Goal: Task Accomplishment & Management: Manage account settings

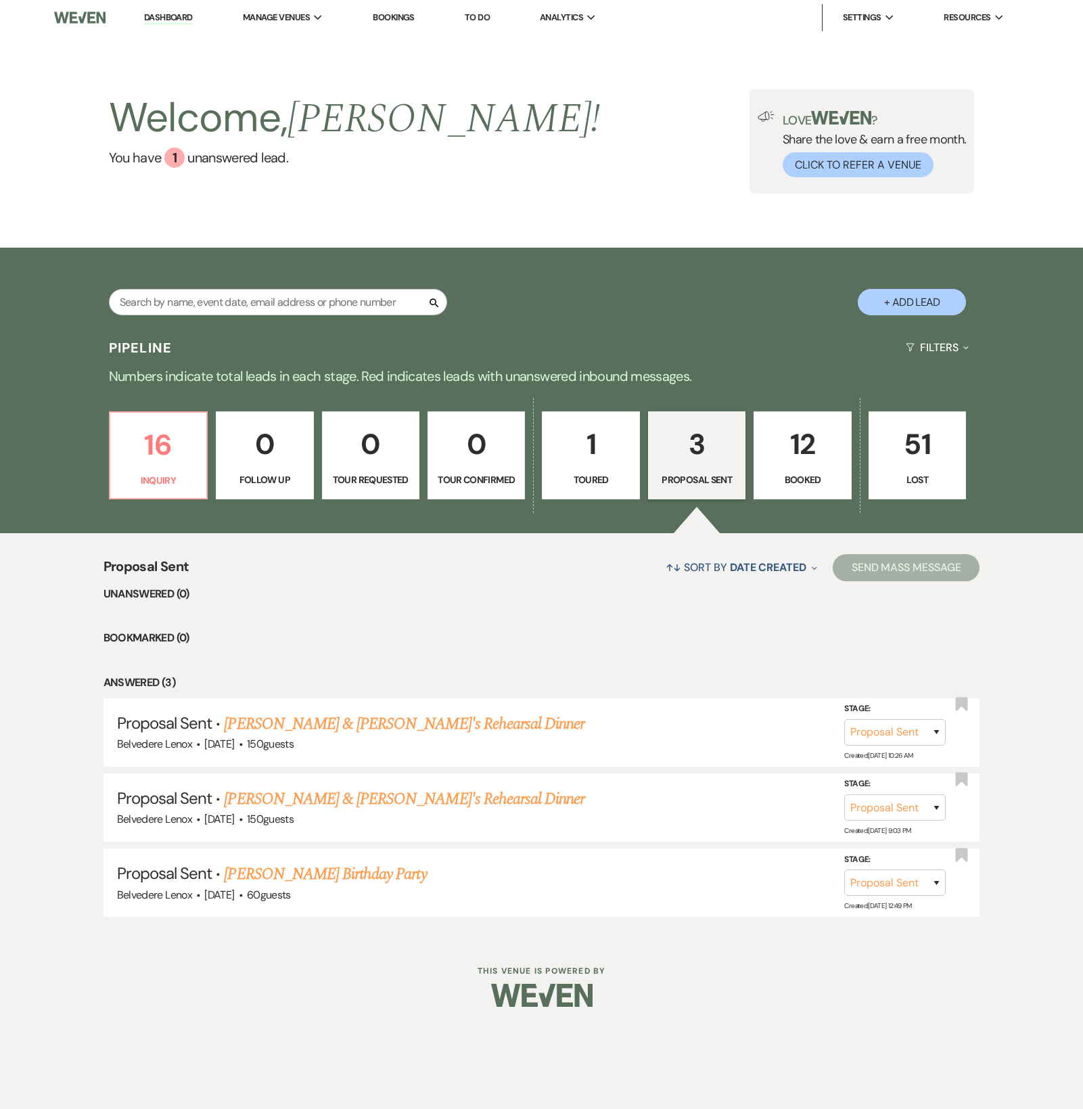
select select "6"
click at [293, 883] on link "[PERSON_NAME] Birthday Party" at bounding box center [325, 874] width 202 height 24
select select "6"
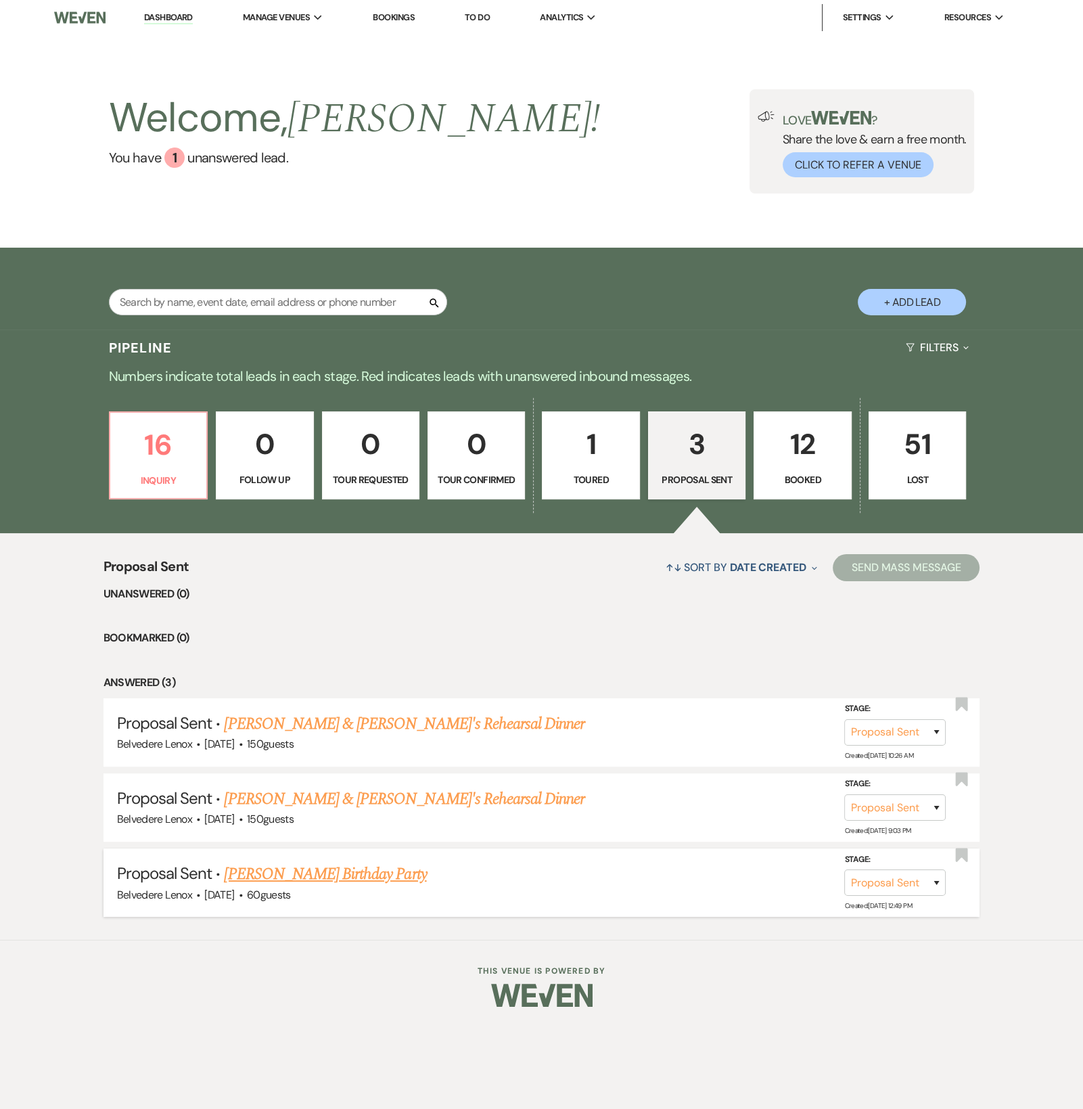
select select "5"
select select "4"
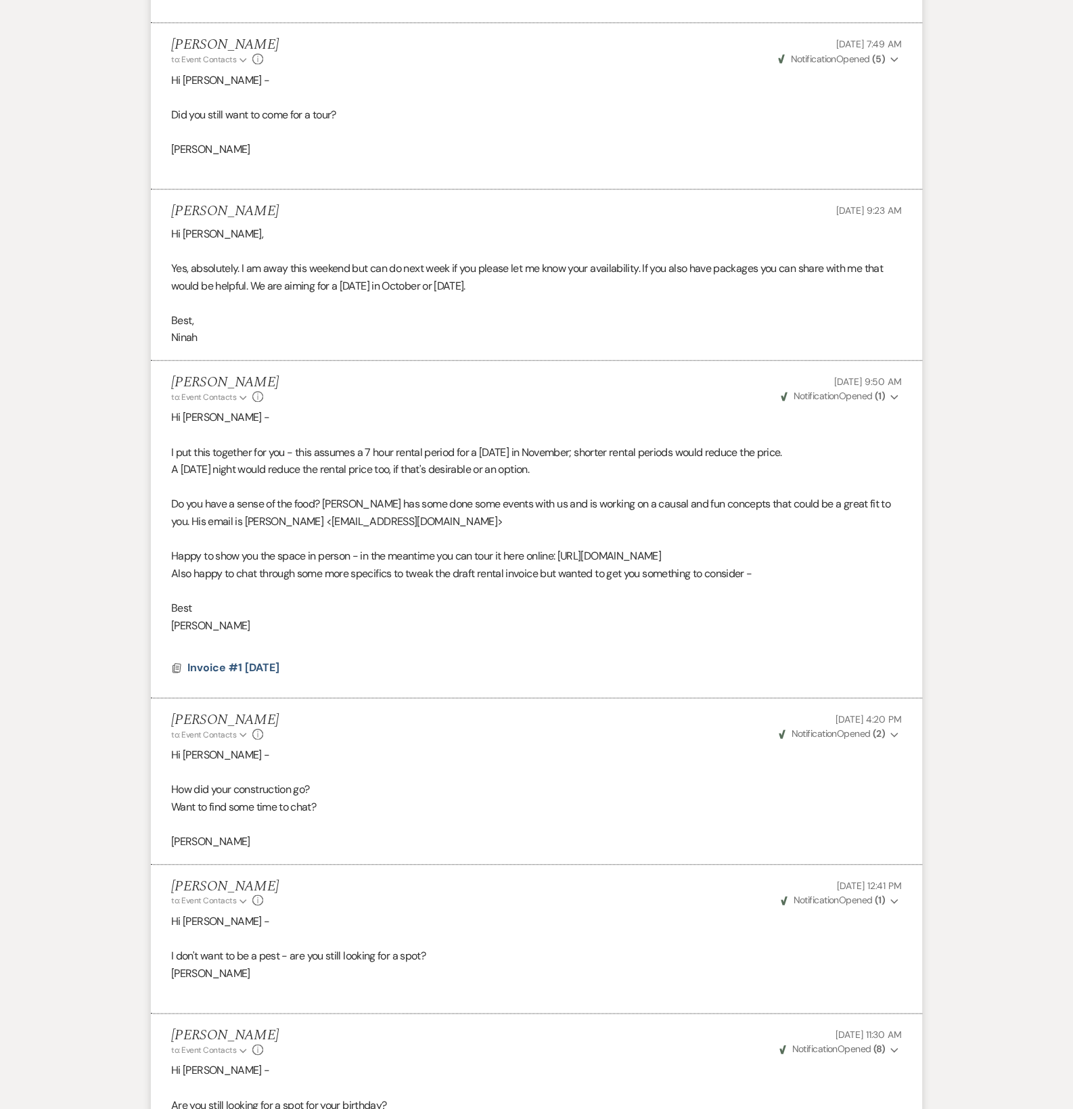
scroll to position [1895, 0]
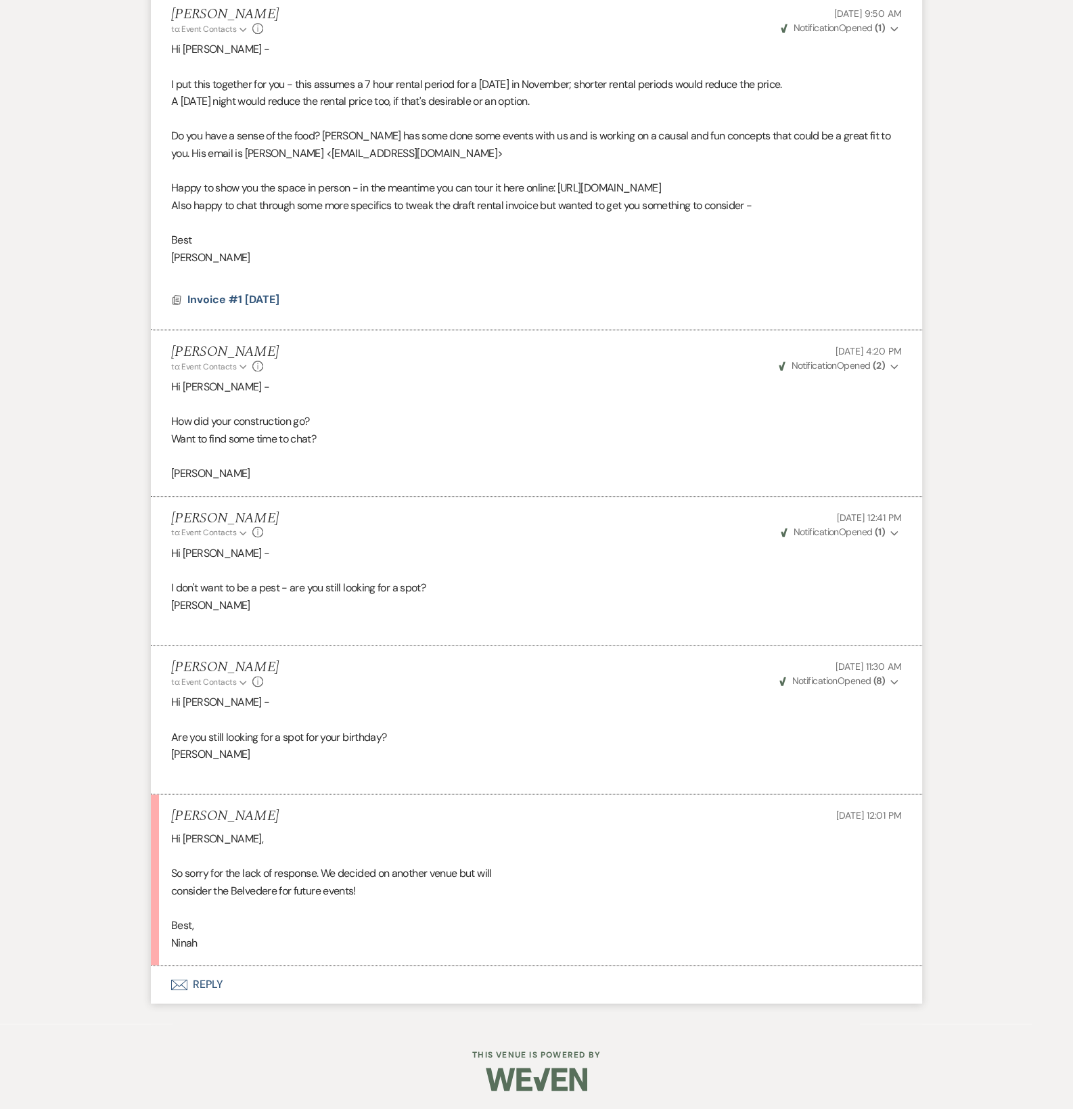
click at [199, 982] on button "Envelope Reply" at bounding box center [536, 984] width 771 height 38
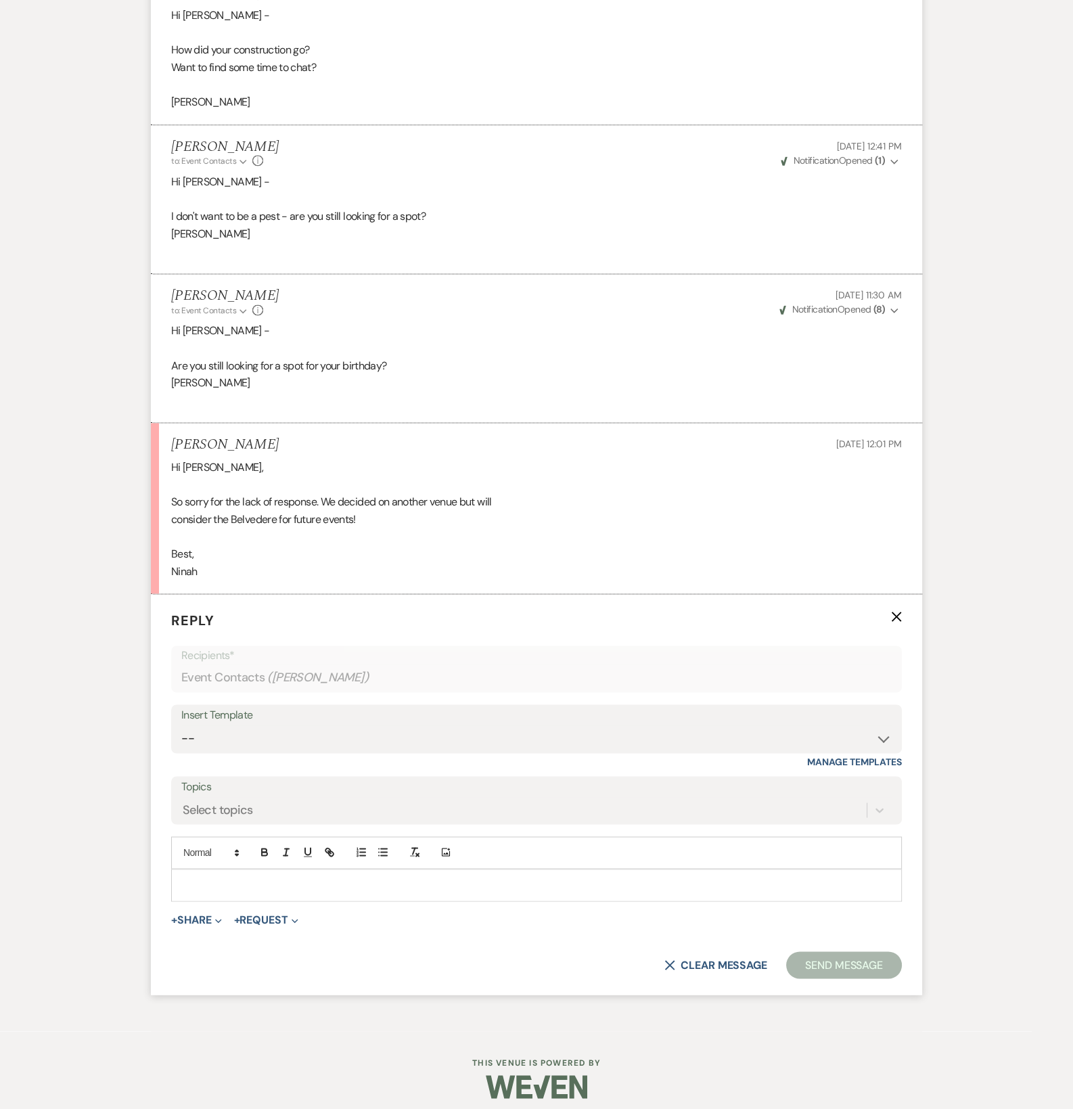
scroll to position [2274, 0]
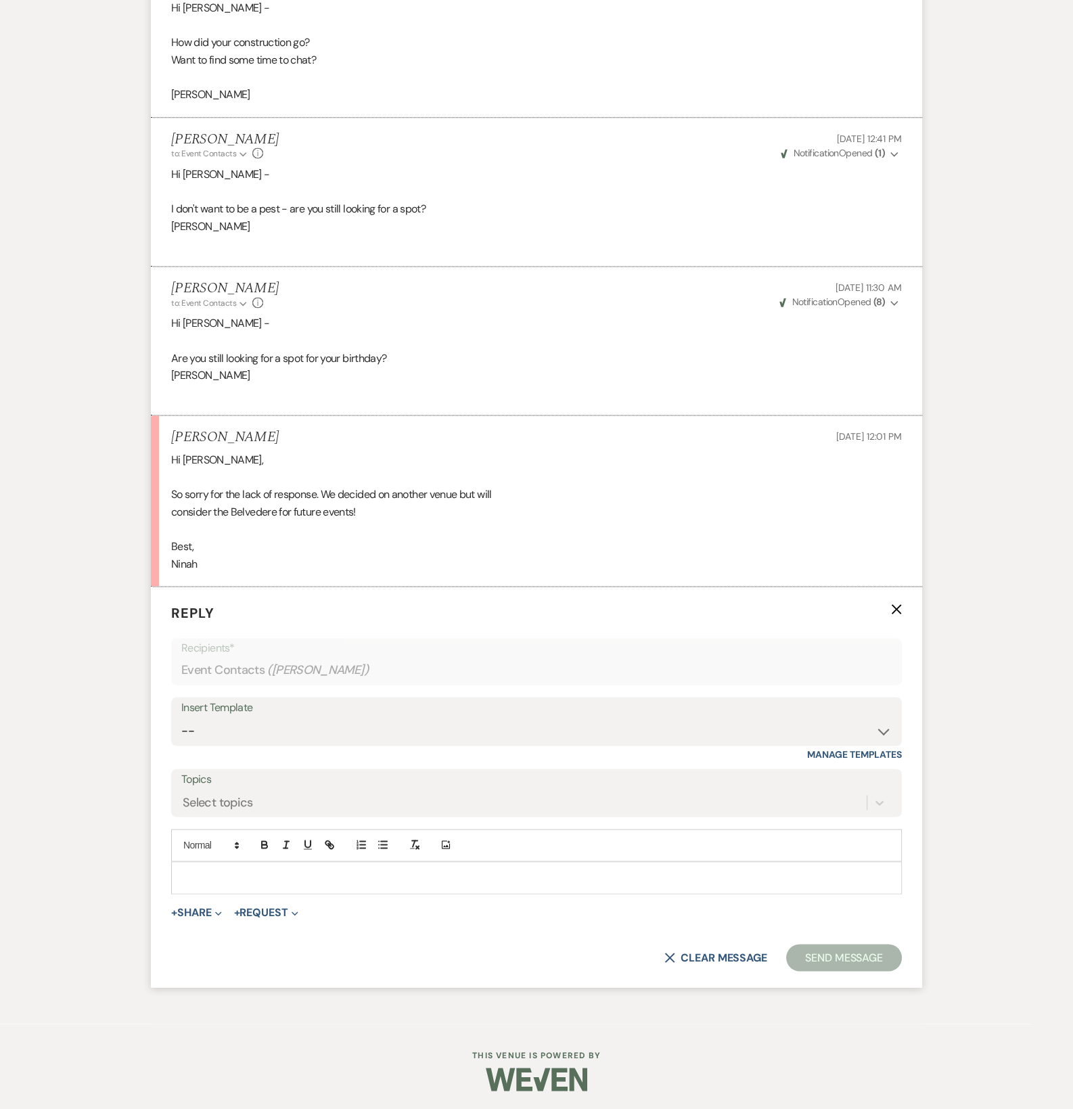
click at [243, 877] on p at bounding box center [536, 877] width 709 height 15
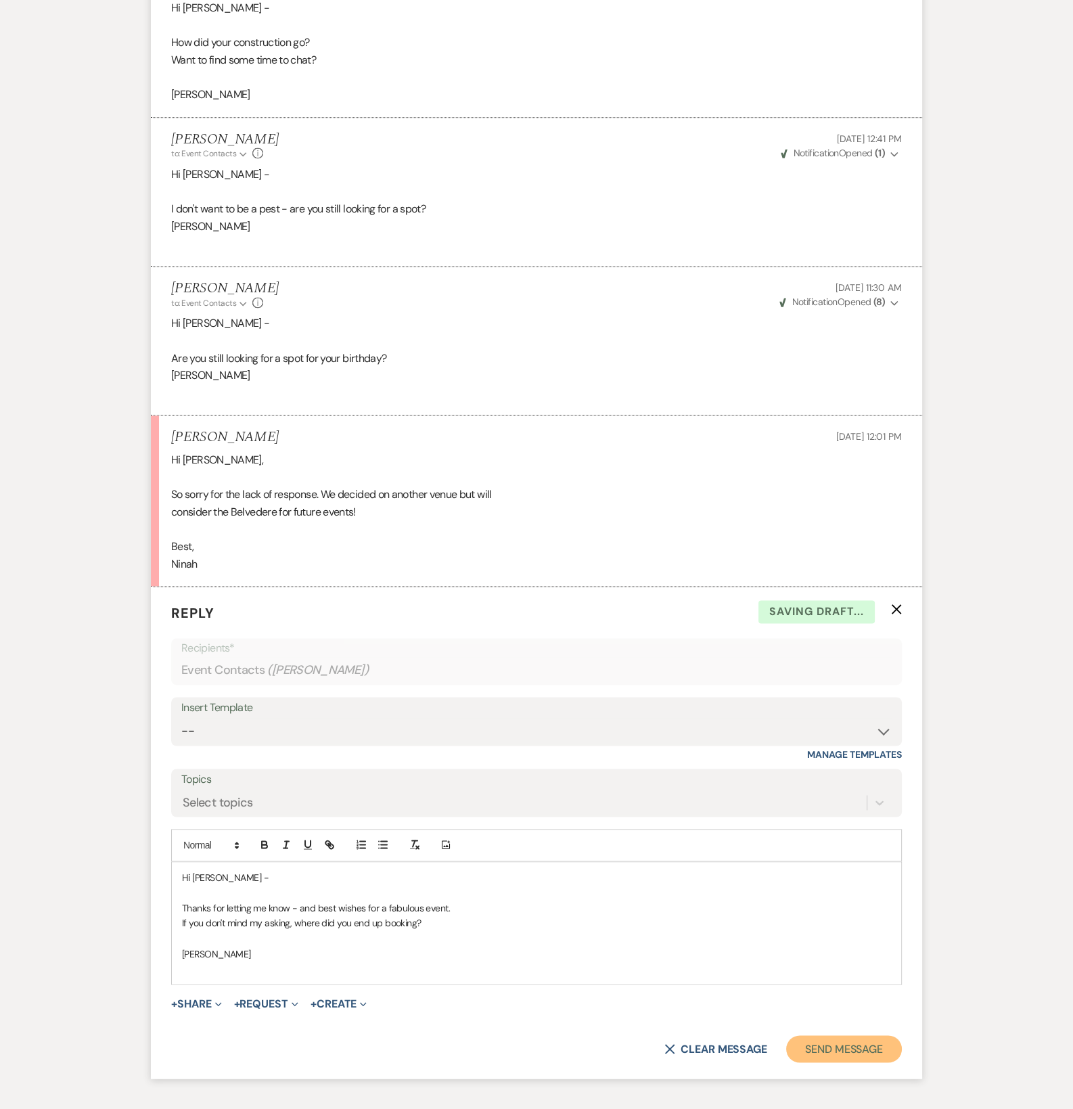
click at [810, 1048] on button "Send Message" at bounding box center [844, 1048] width 116 height 27
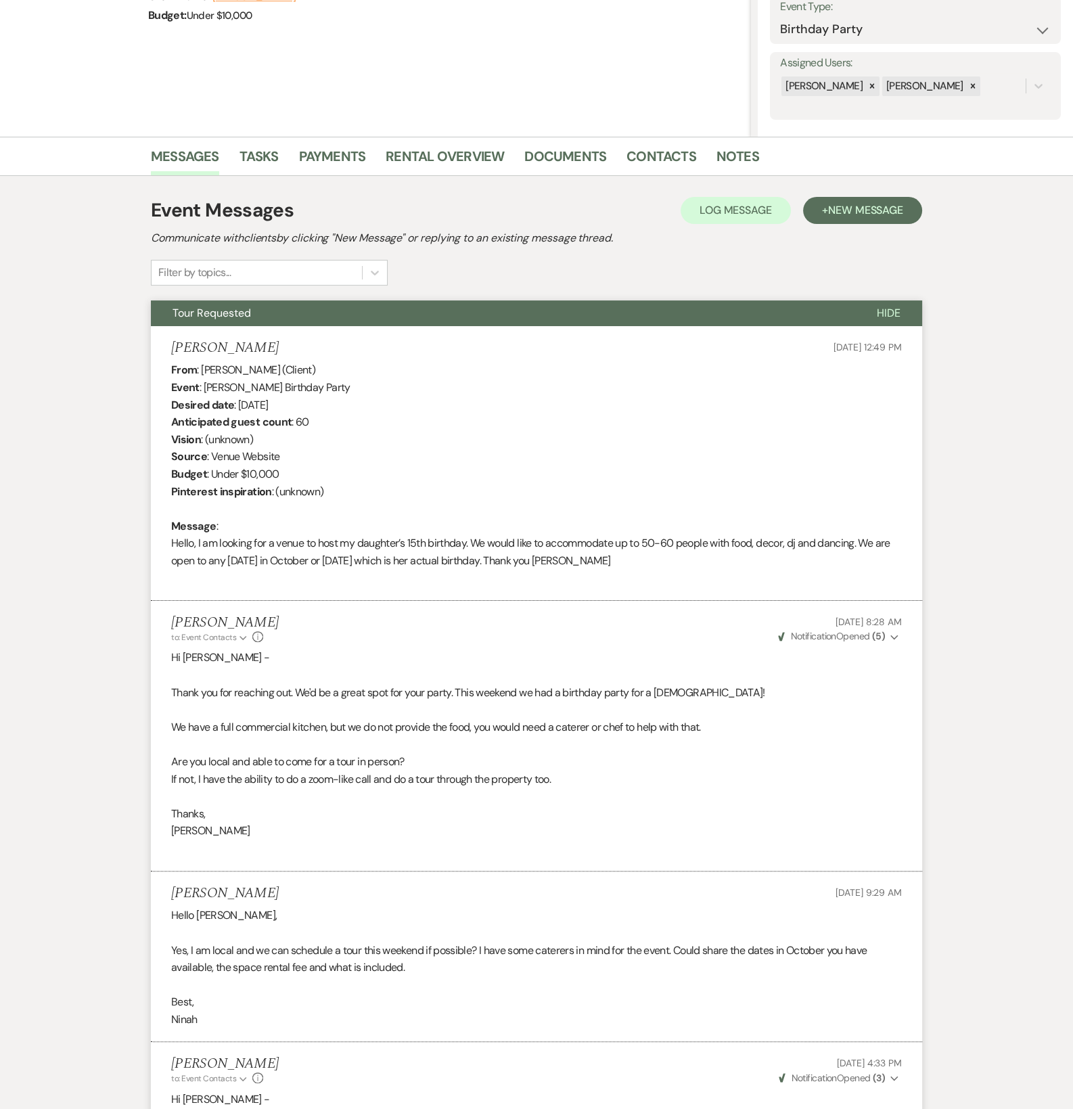
scroll to position [0, 0]
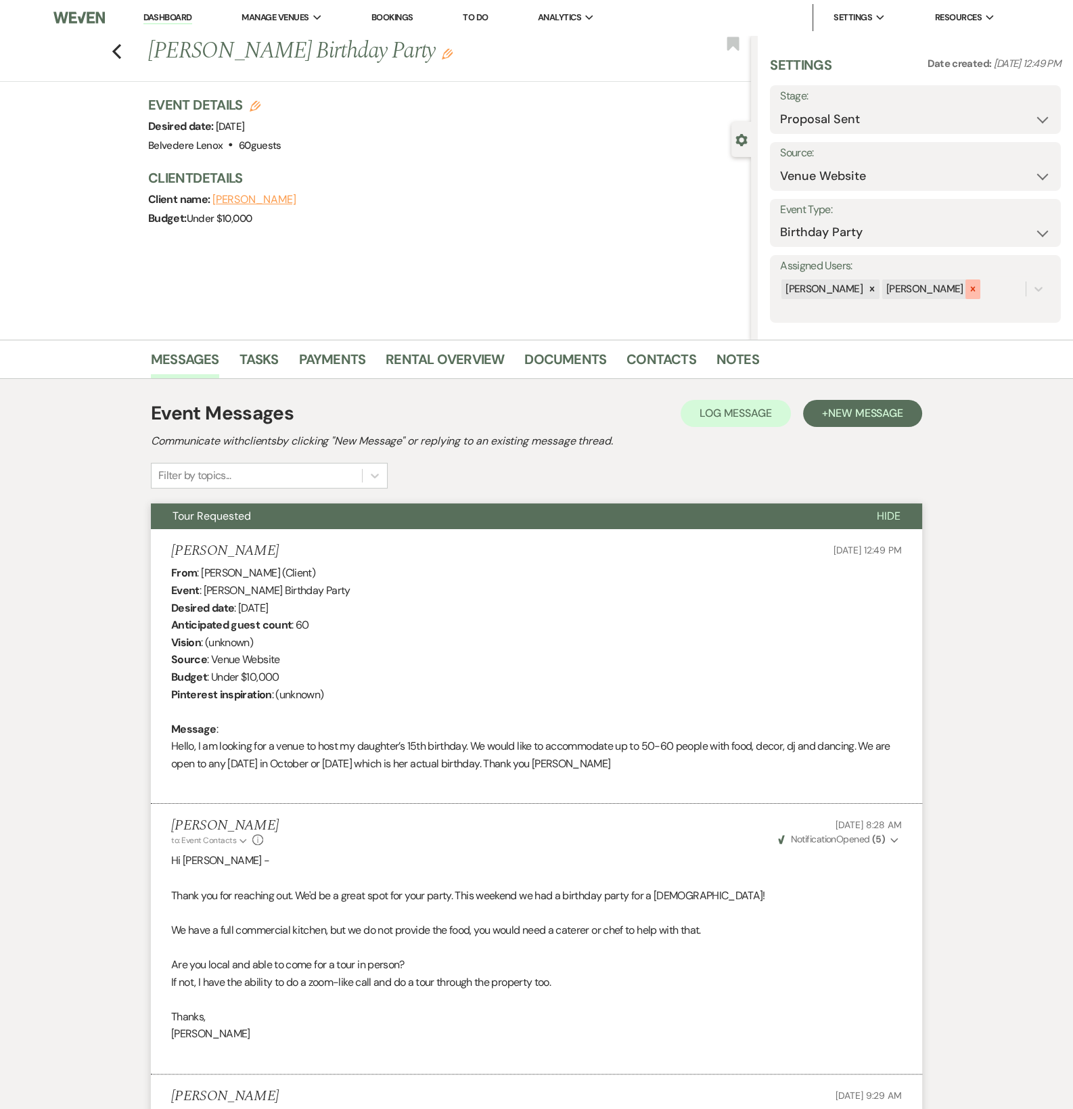
click at [965, 297] on div at bounding box center [972, 289] width 15 height 20
click at [867, 119] on select "Inquiry Follow Up Tour Requested Tour Confirmed Toured Proposal Sent Booked Lost" at bounding box center [915, 119] width 271 height 26
select select "8"
click at [780, 106] on select "Inquiry Follow Up Tour Requested Tour Confirmed Toured Proposal Sent Booked Lost" at bounding box center [915, 119] width 271 height 26
drag, startPoint x: 866, startPoint y: 178, endPoint x: 861, endPoint y: 190, distance: 13.1
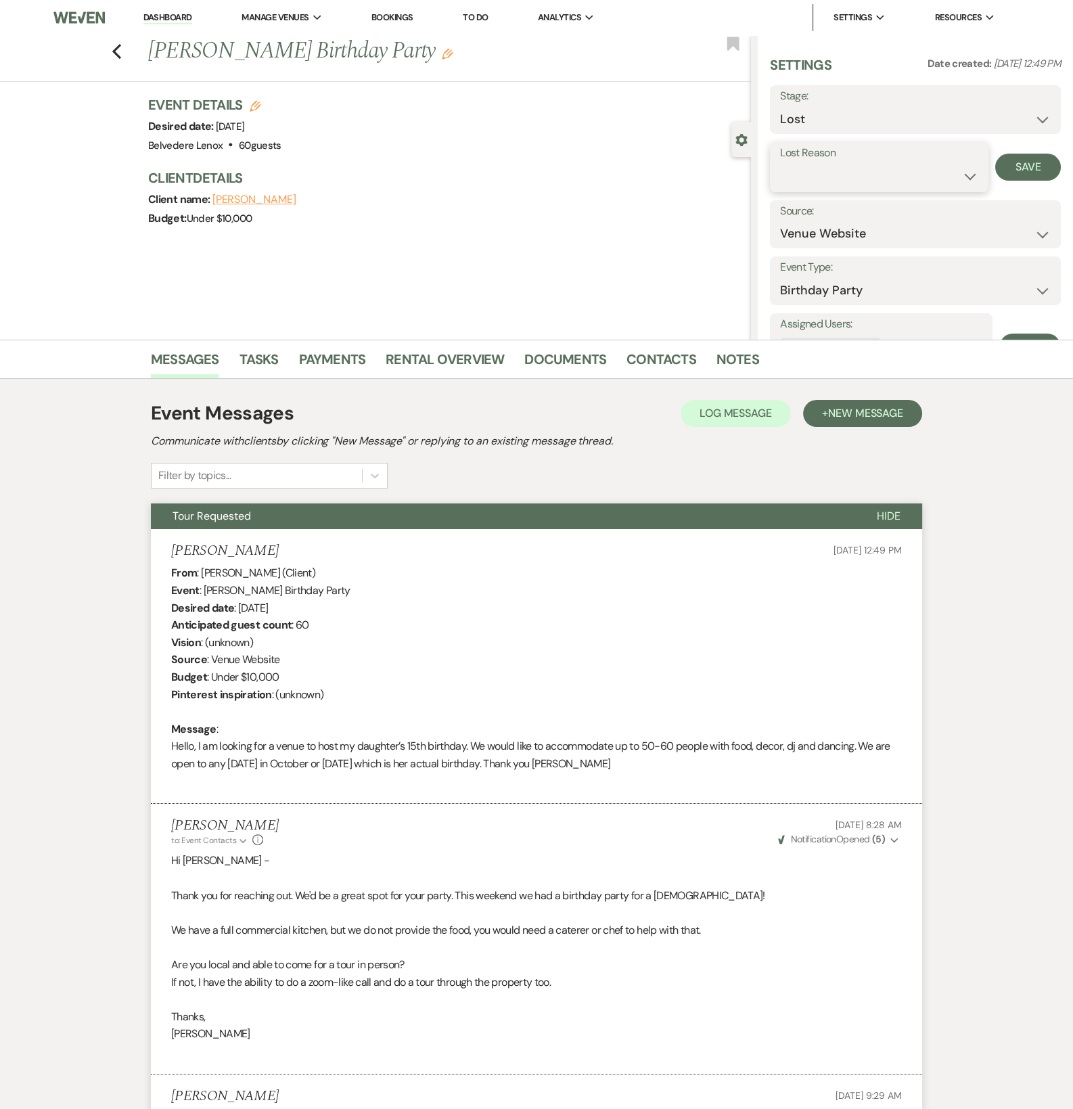
click at [866, 178] on select "Booked Elsewhere Budget Date Unavailable No Response Not a Good Match Capacity …" at bounding box center [879, 176] width 198 height 26
select select "6"
click at [780, 163] on select "Booked Elsewhere Budget Date Unavailable No Response Not a Good Match Capacity …" at bounding box center [879, 176] width 198 height 26
drag, startPoint x: 1005, startPoint y: 166, endPoint x: 997, endPoint y: 167, distance: 8.2
click at [1006, 166] on button "Save" at bounding box center [1028, 167] width 66 height 27
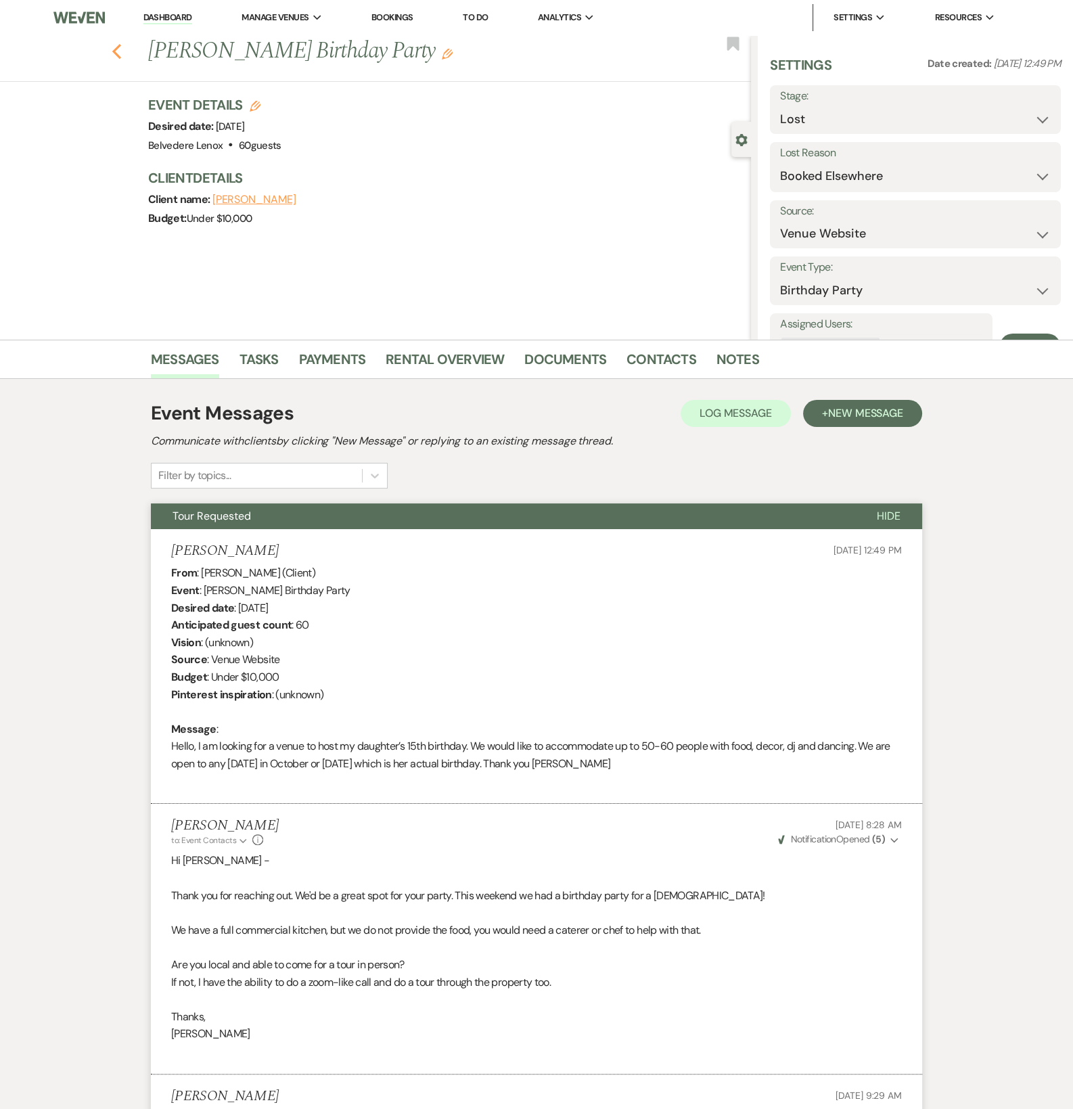
click at [121, 56] on use "button" at bounding box center [116, 51] width 9 height 15
select select "6"
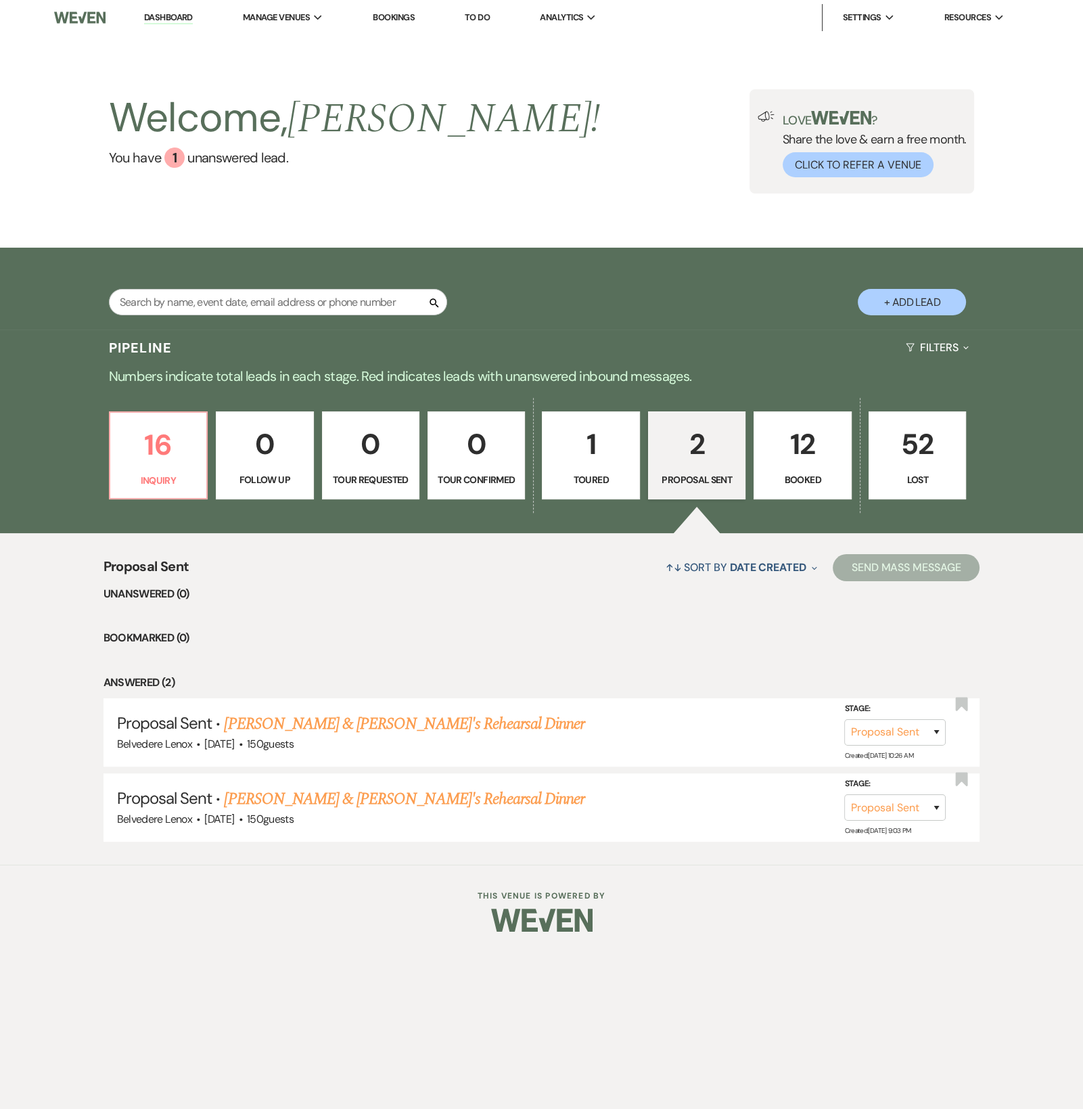
click at [800, 461] on p "12" at bounding box center [802, 443] width 80 height 45
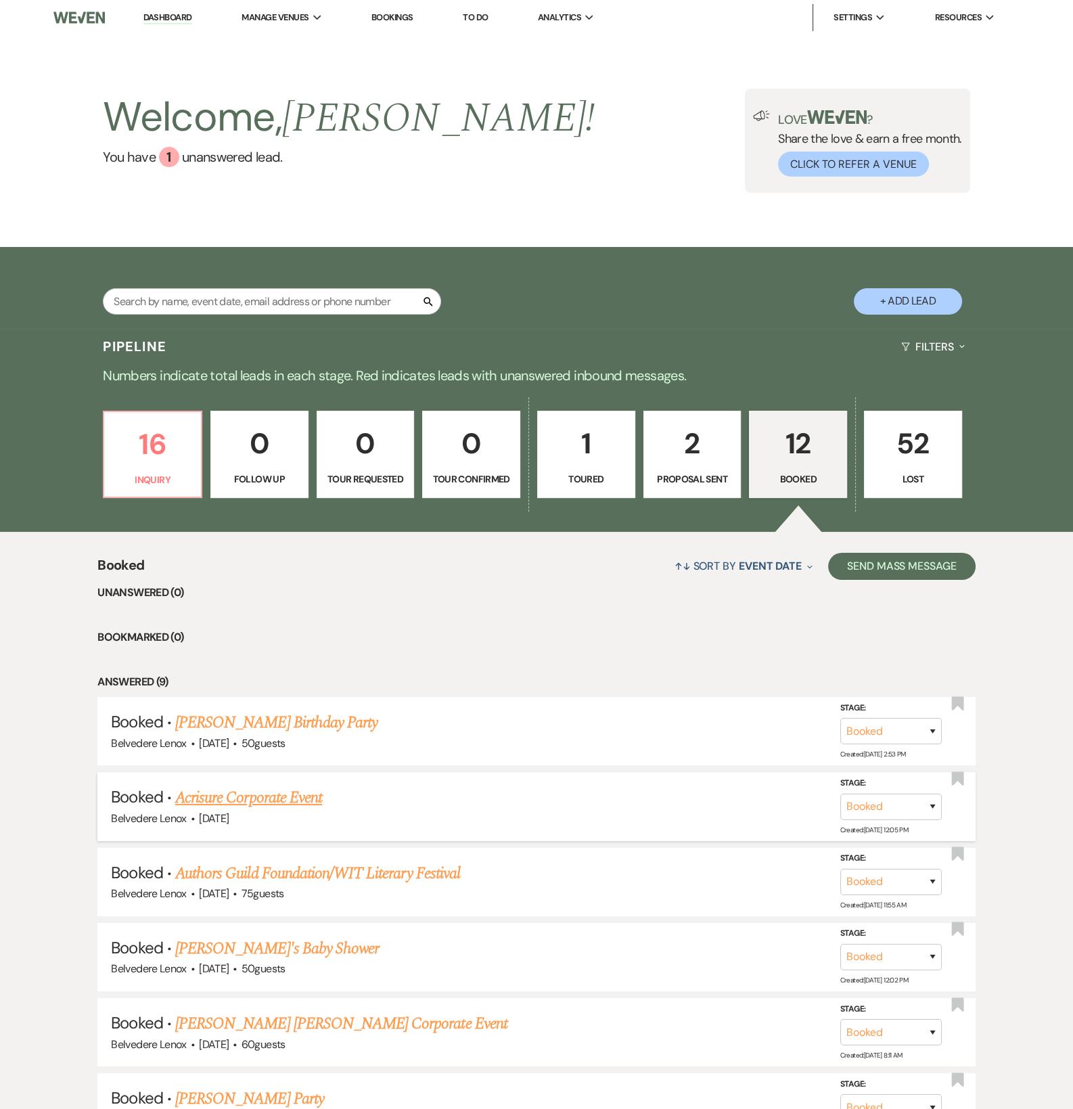
scroll to position [647, 0]
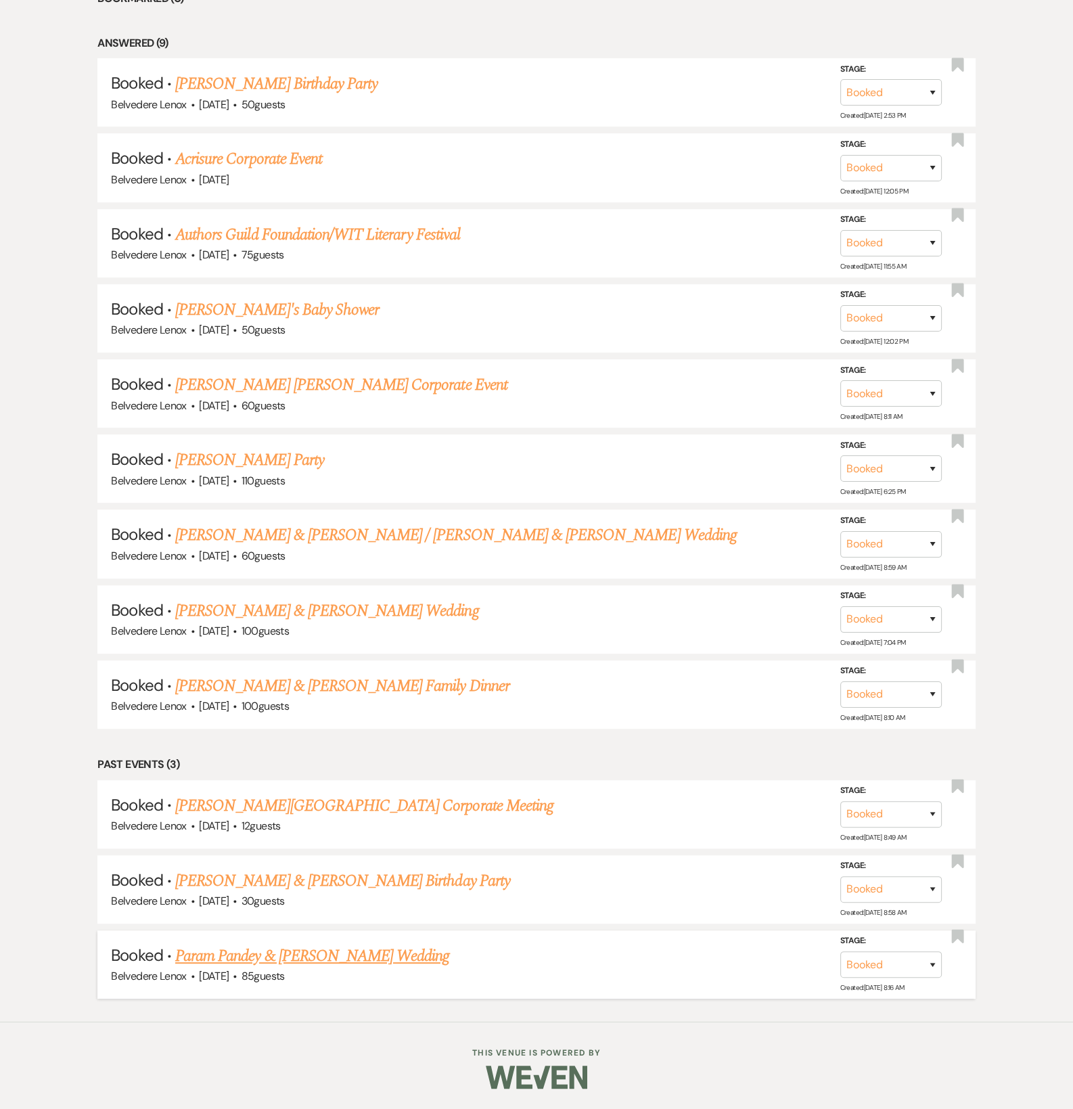
click at [313, 953] on link "Param Pandey & [PERSON_NAME] Wedding" at bounding box center [312, 956] width 274 height 24
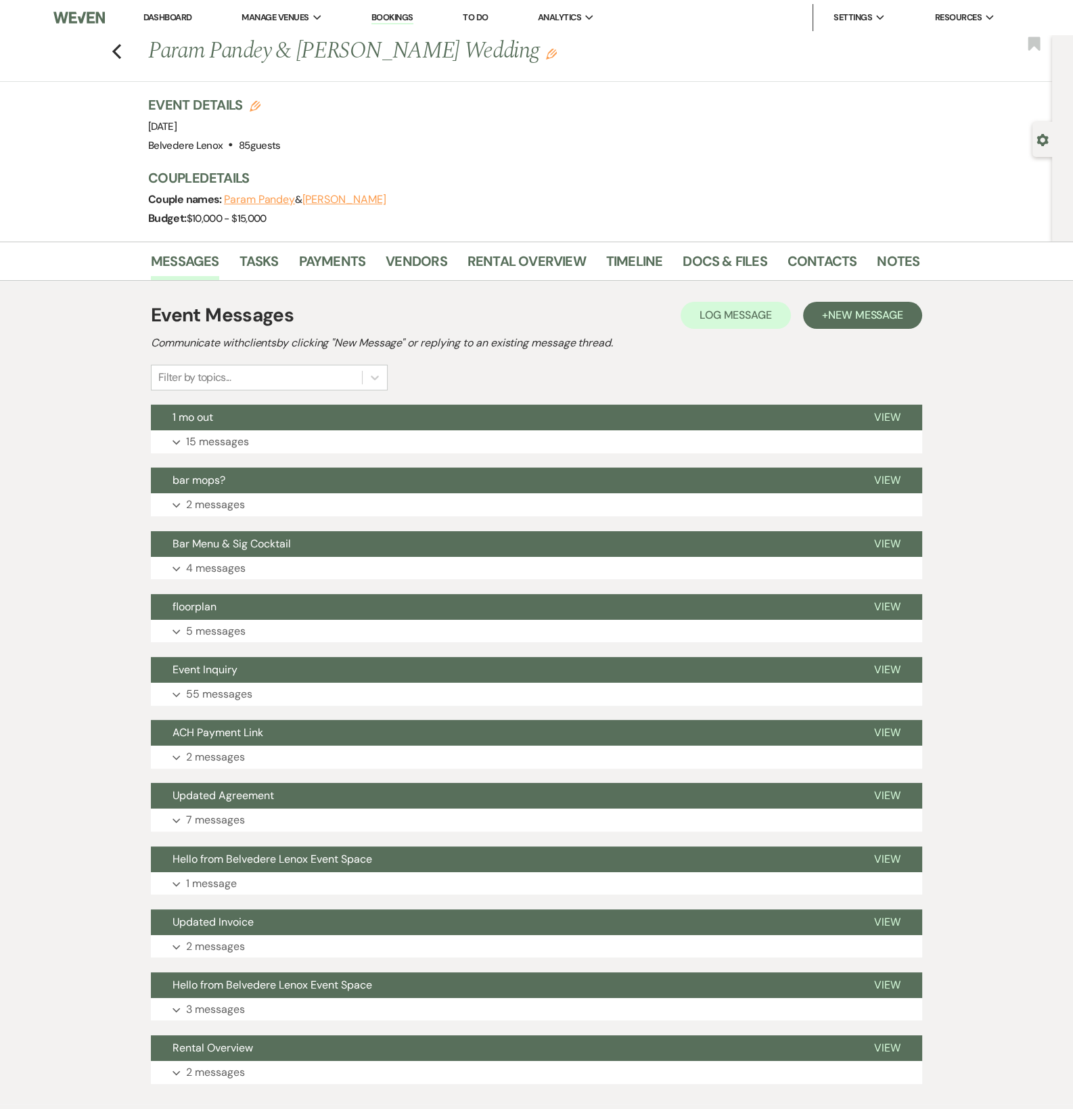
drag, startPoint x: 505, startPoint y: 54, endPoint x: 152, endPoint y: 50, distance: 352.5
click at [152, 50] on div "Previous Param [PERSON_NAME] & [PERSON_NAME] Wedding Edit" at bounding box center [526, 51] width 771 height 32
click at [519, 66] on div "Previous Param [PERSON_NAME] & [PERSON_NAME] Wedding Edit Bookmark" at bounding box center [522, 58] width 1059 height 47
drag, startPoint x: 548, startPoint y: 62, endPoint x: 568, endPoint y: 59, distance: 20.5
click at [568, 59] on h1 "Param Pandey & [PERSON_NAME] Wedding Edit" at bounding box center [451, 51] width 606 height 32
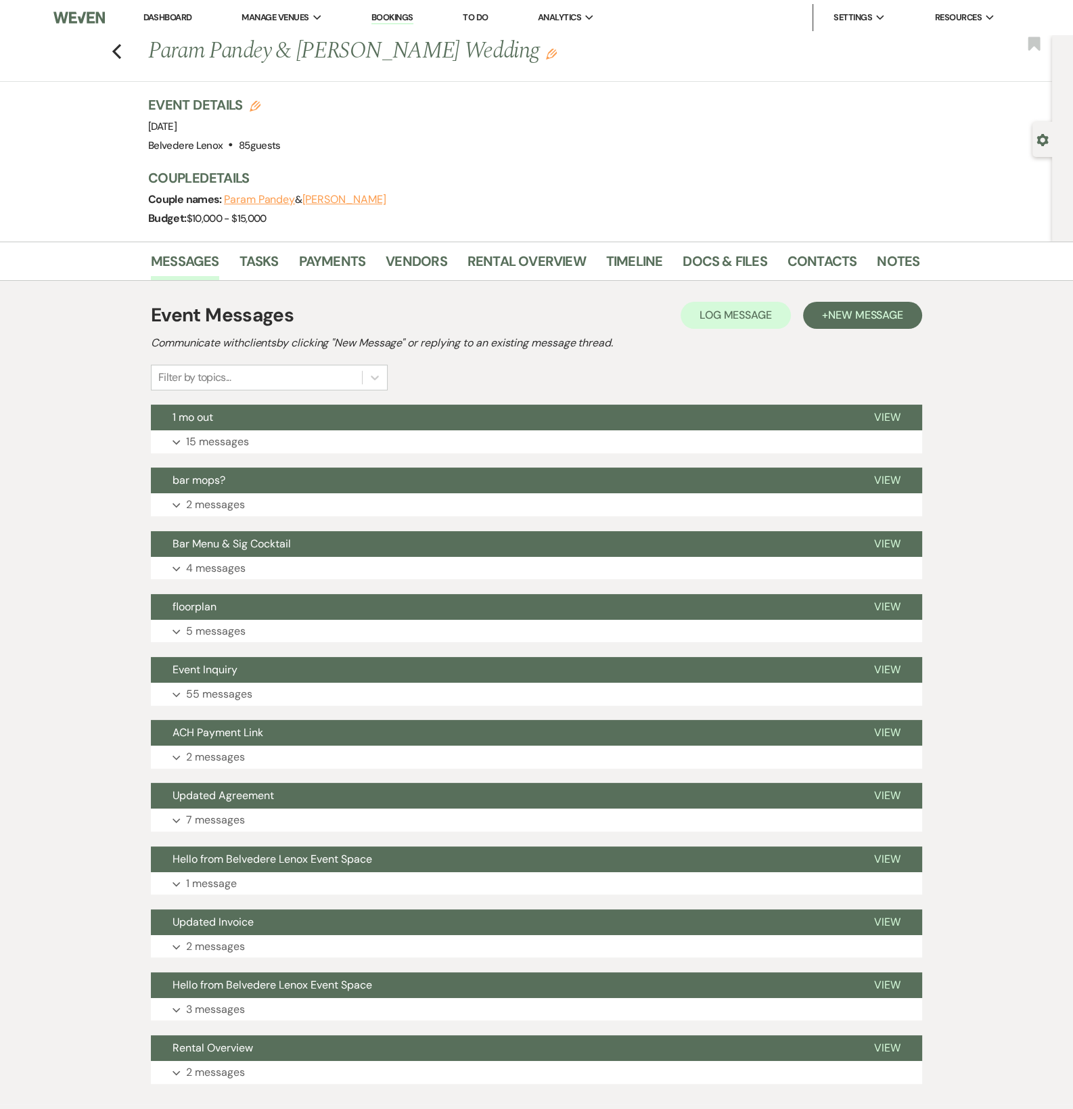
click at [568, 59] on h1 "Param Pandey & [PERSON_NAME] Wedding Edit" at bounding box center [451, 51] width 606 height 32
click at [122, 44] on icon "Previous" at bounding box center [117, 51] width 10 height 16
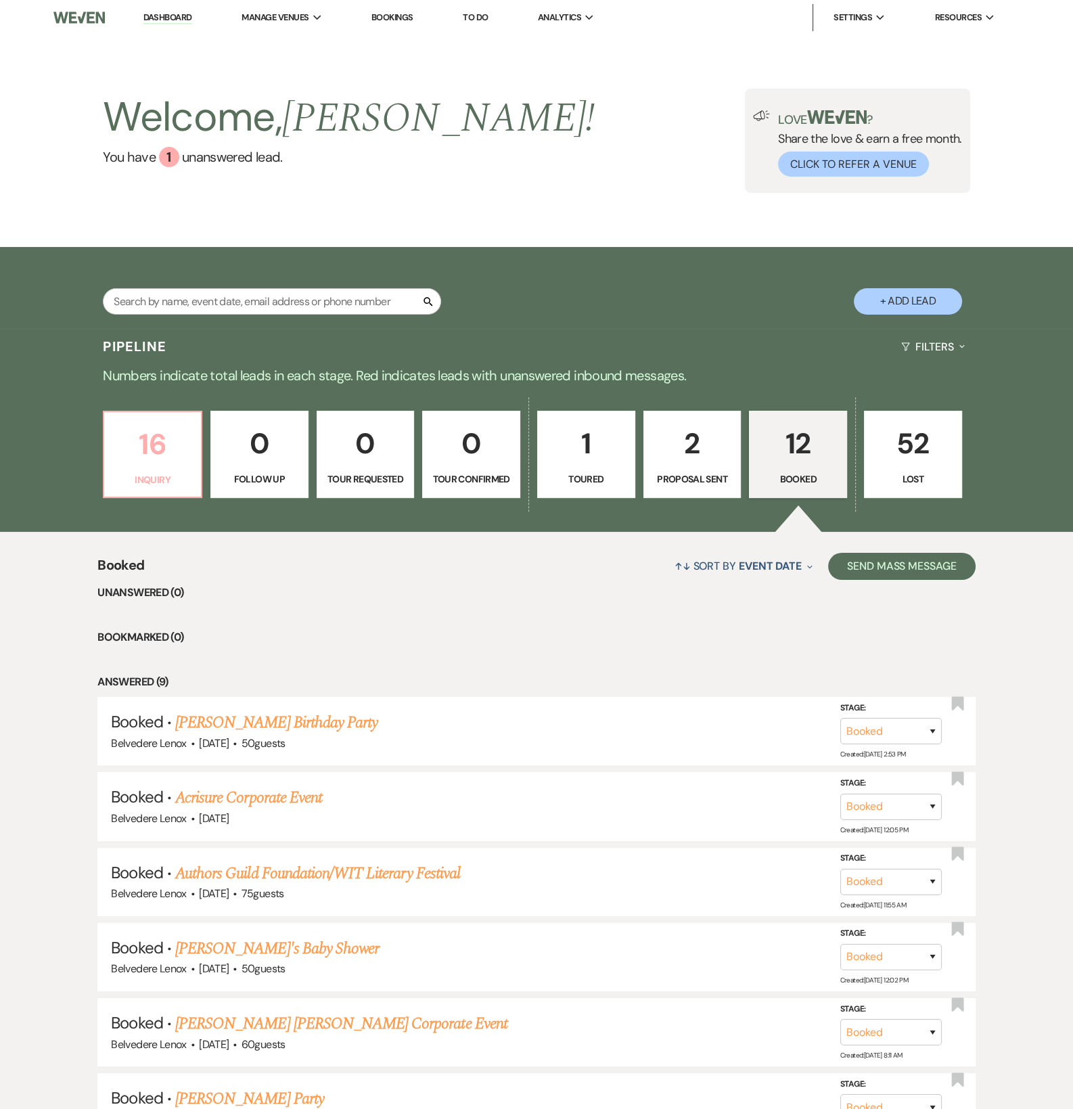
click at [135, 464] on p "16" at bounding box center [152, 443] width 80 height 45
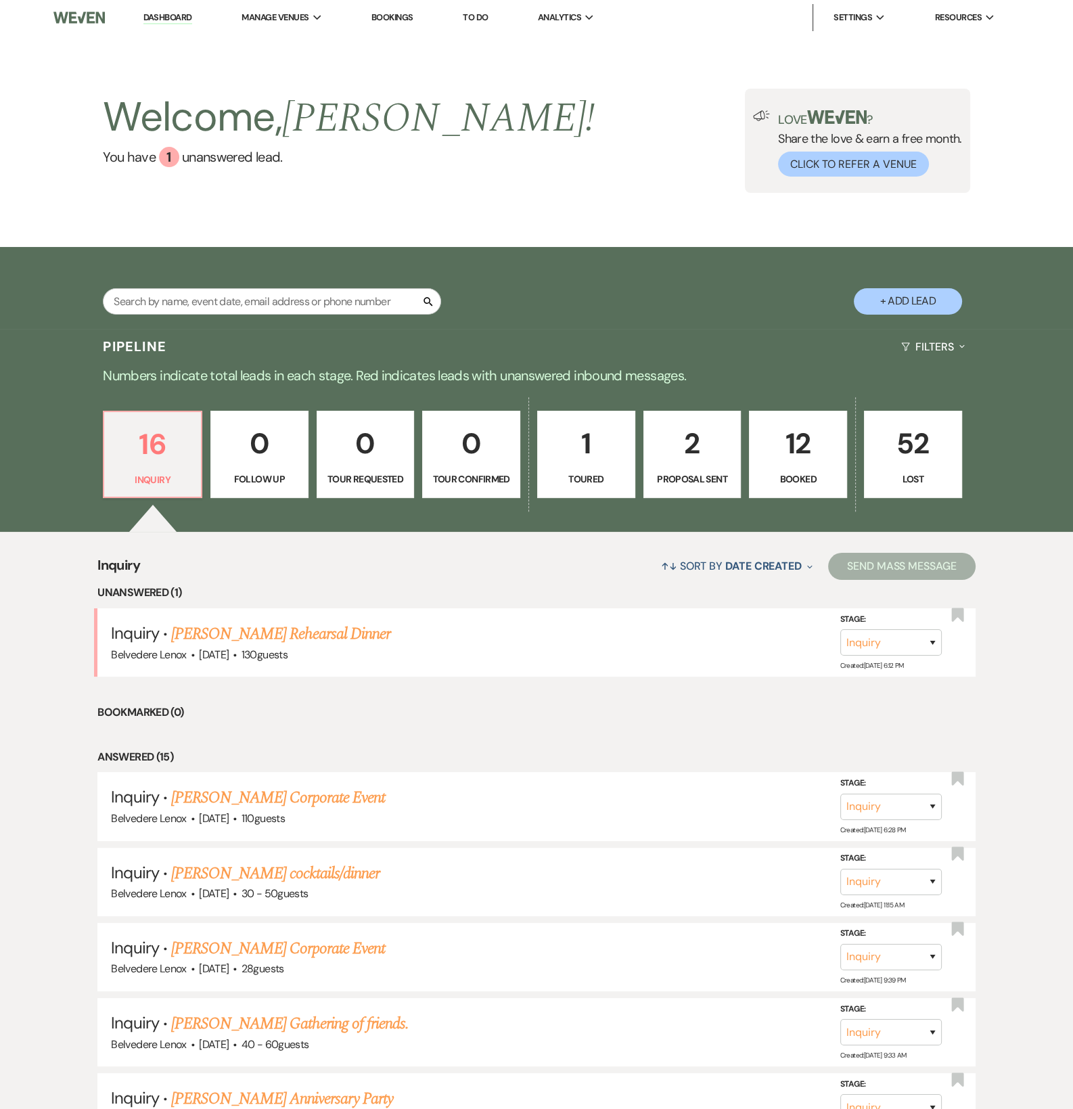
scroll to position [903, 0]
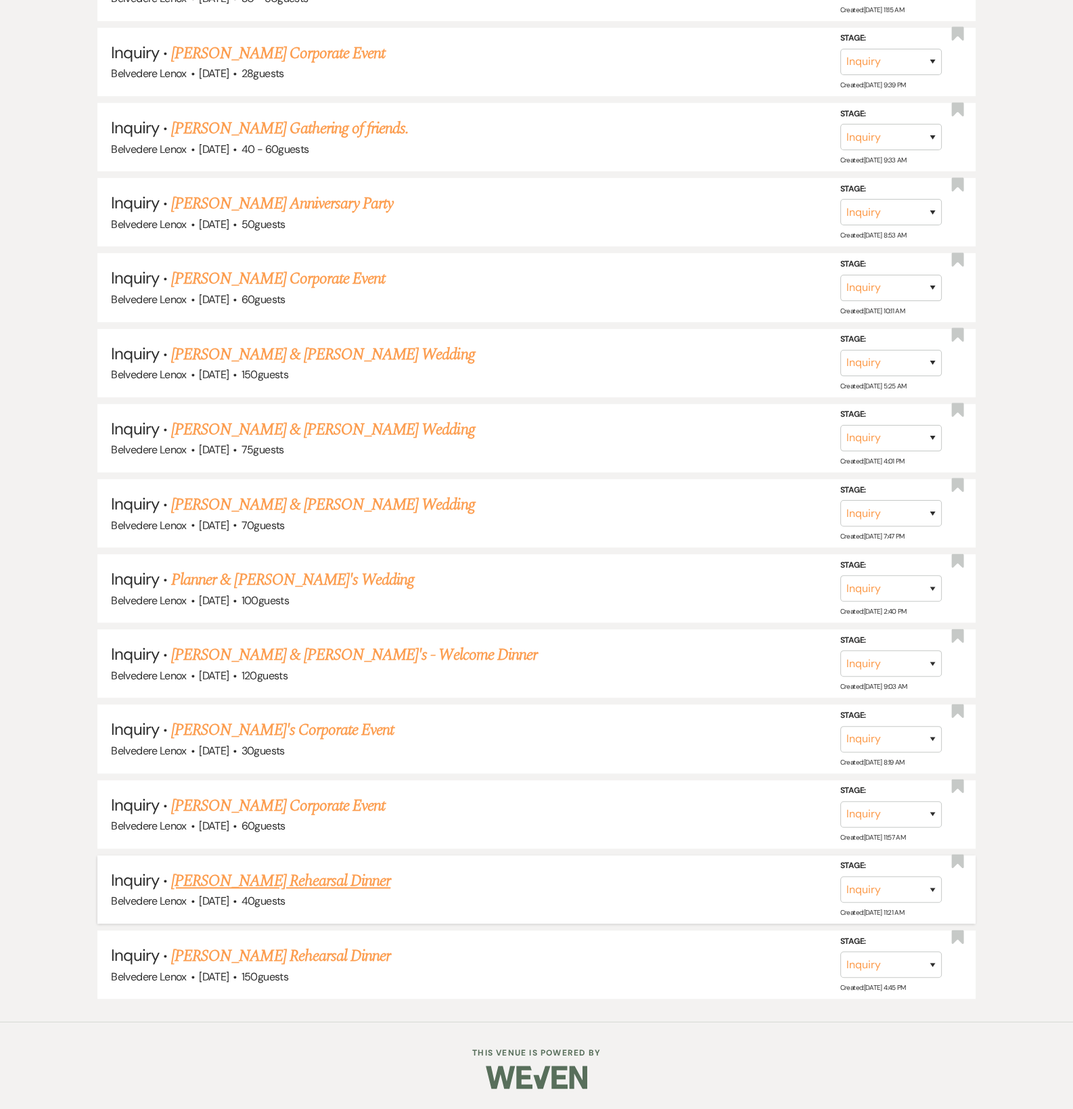
click at [282, 883] on link "[PERSON_NAME] Rehearsal Dinner" at bounding box center [280, 881] width 219 height 24
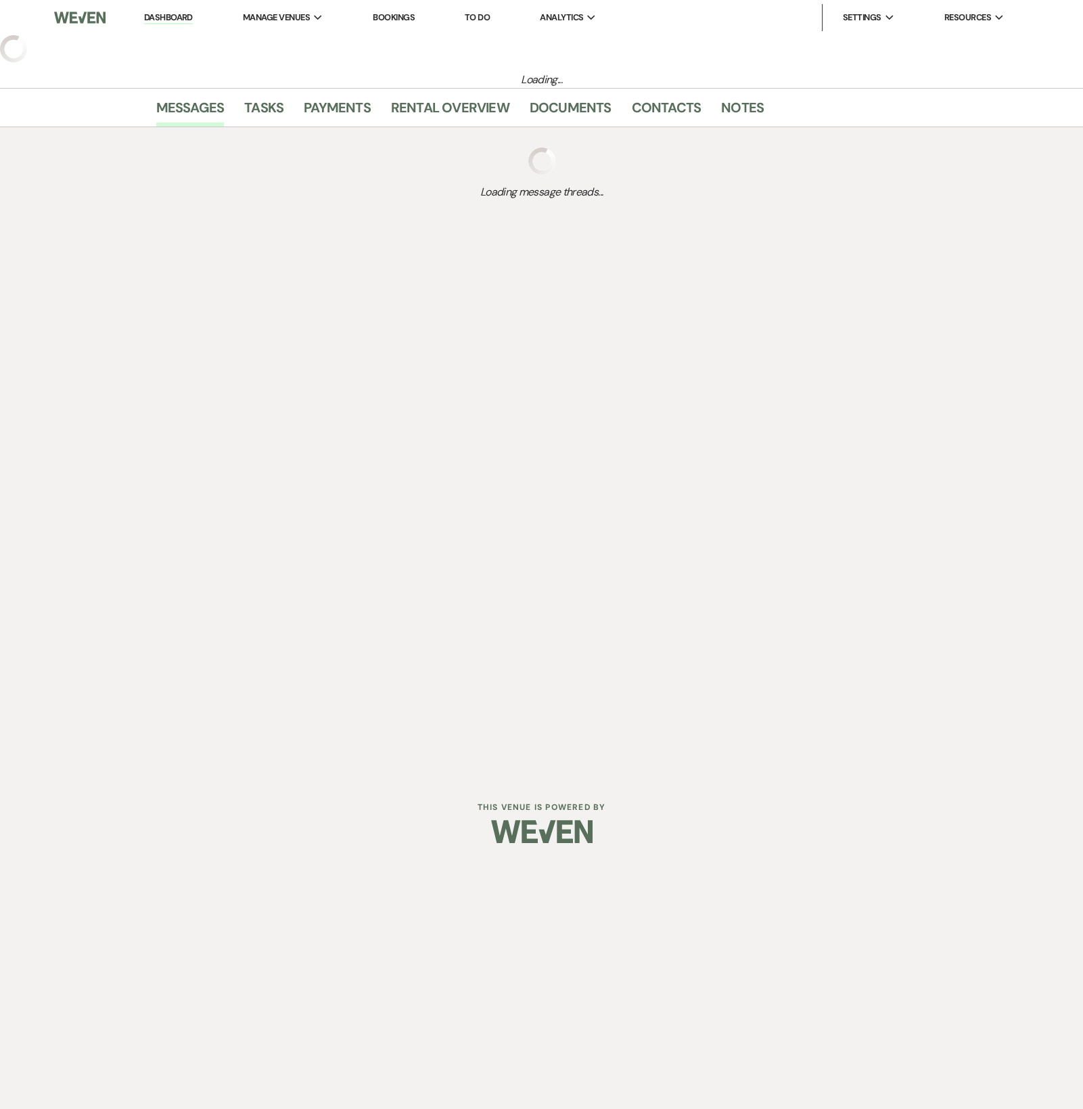
select select "5"
select select "11"
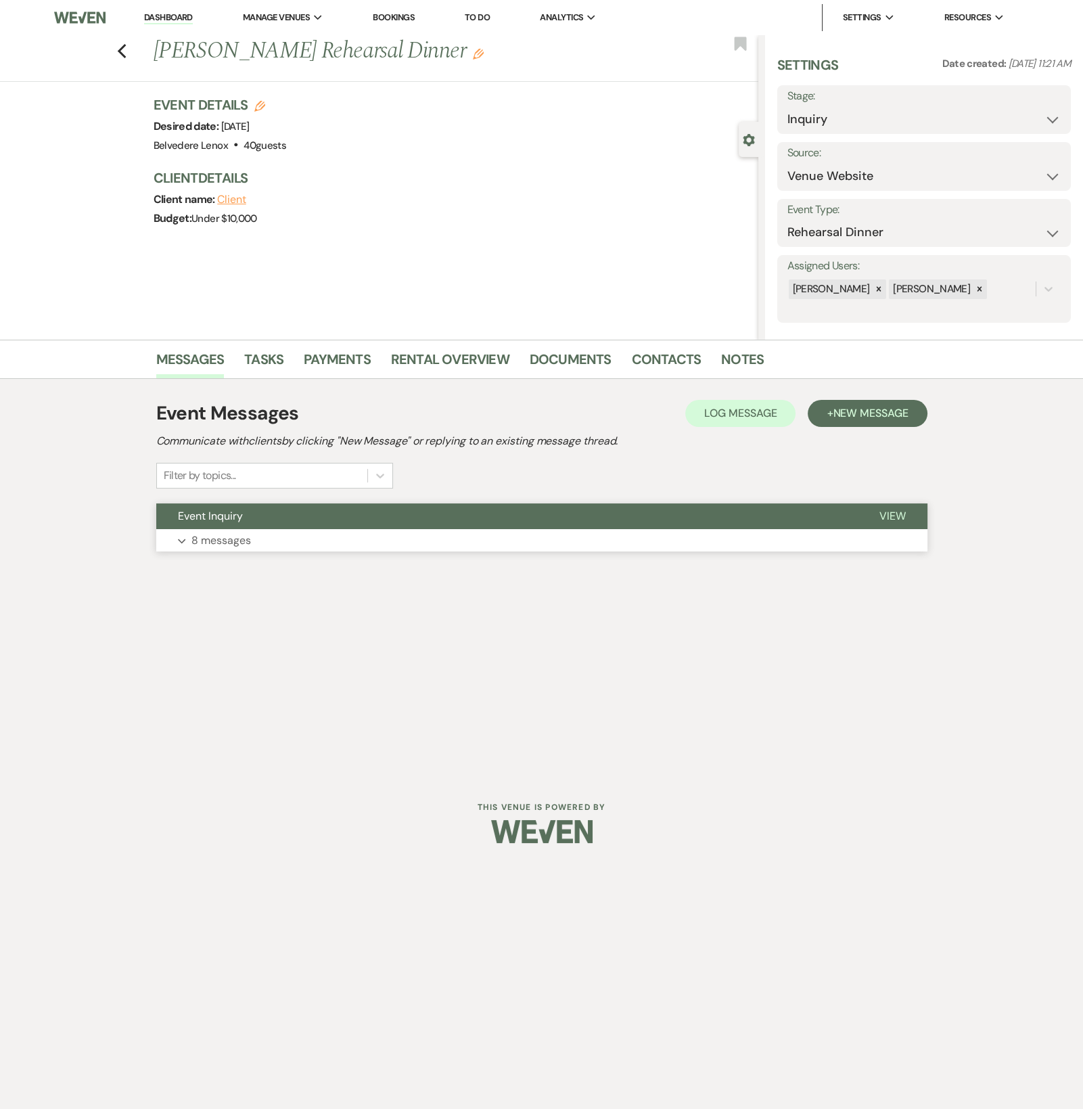
click at [196, 538] on p "8 messages" at bounding box center [221, 541] width 60 height 18
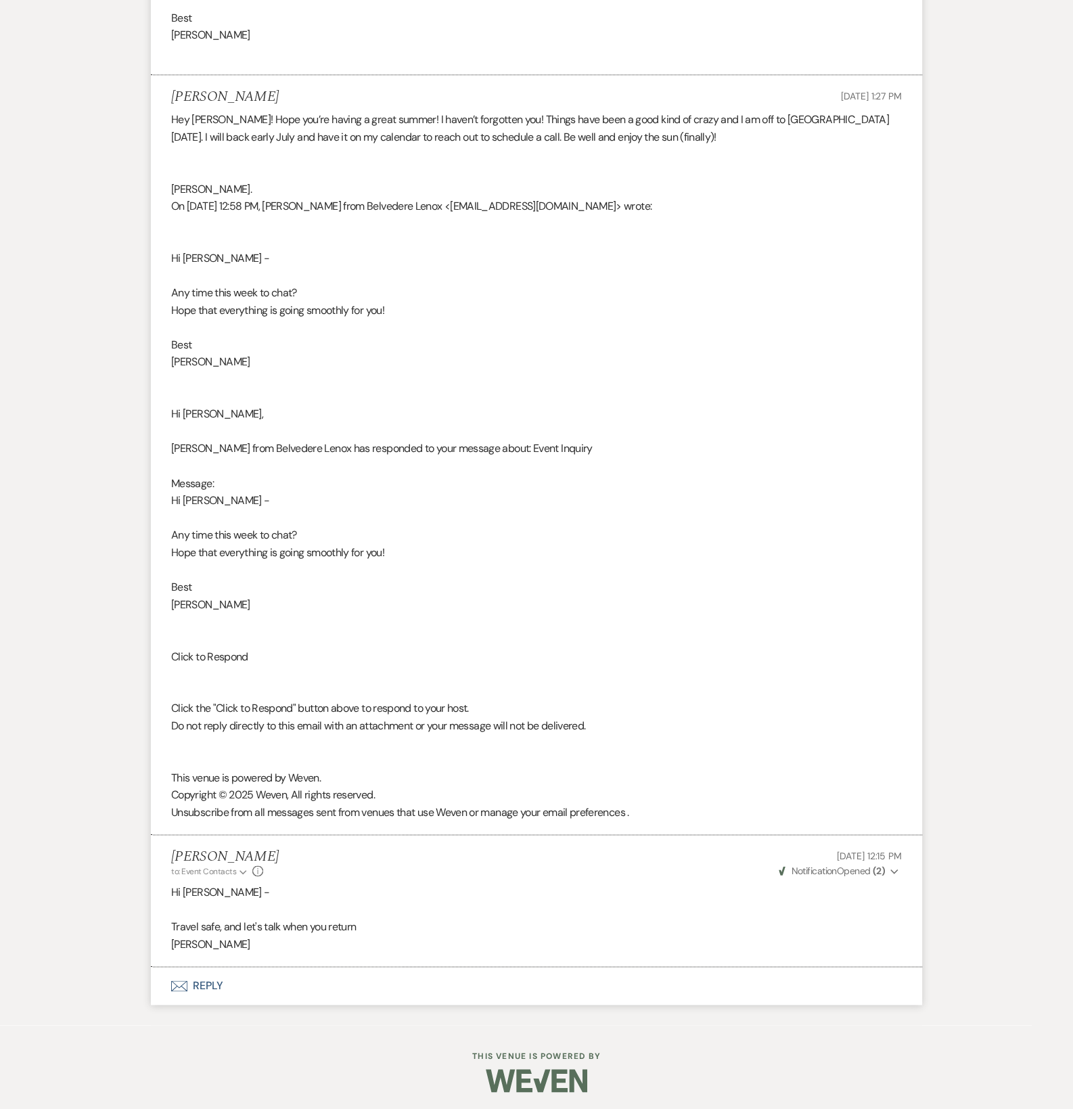
scroll to position [1584, 0]
click at [200, 984] on button "Envelope Reply" at bounding box center [536, 984] width 771 height 38
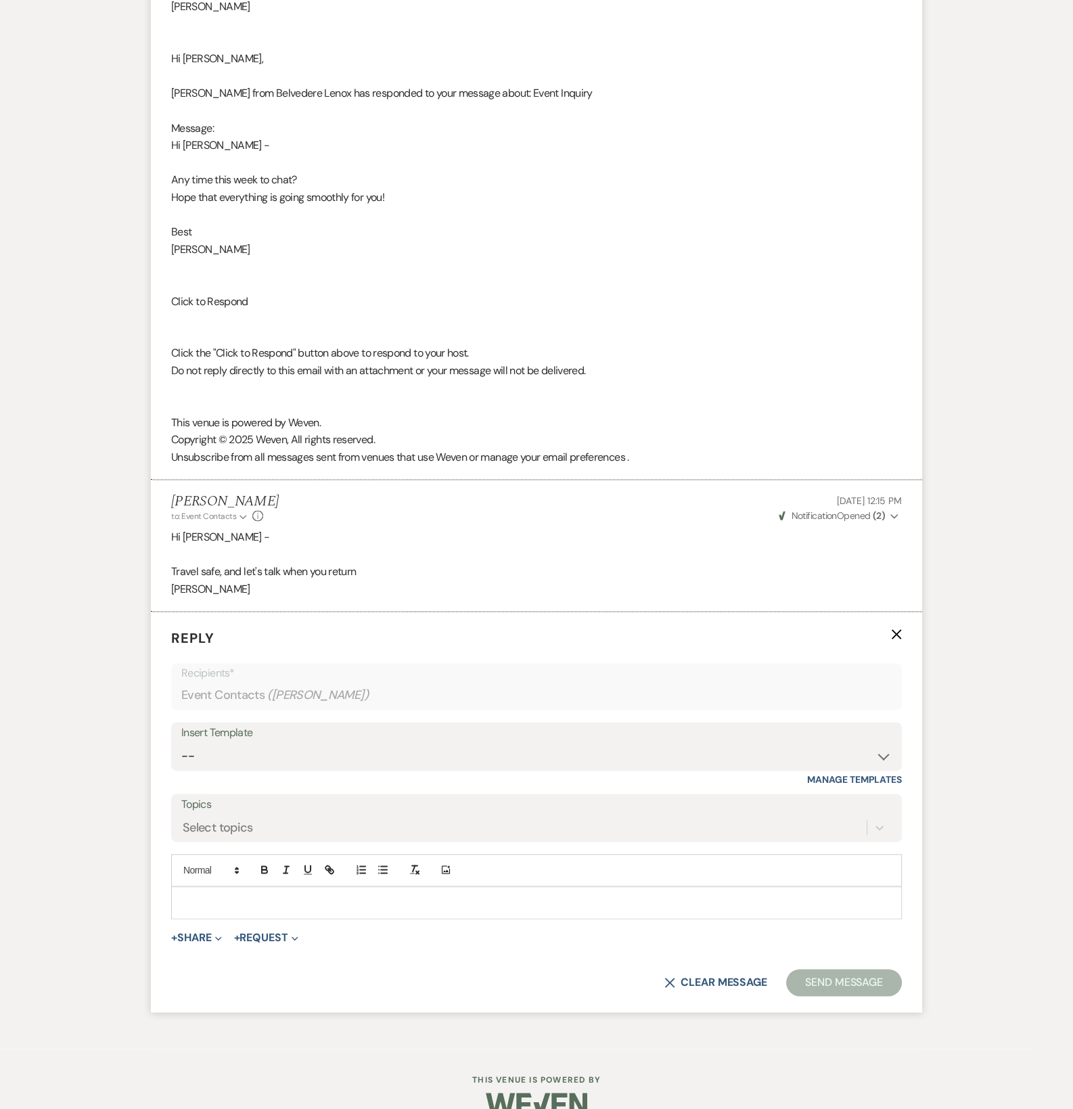
scroll to position [1963, 0]
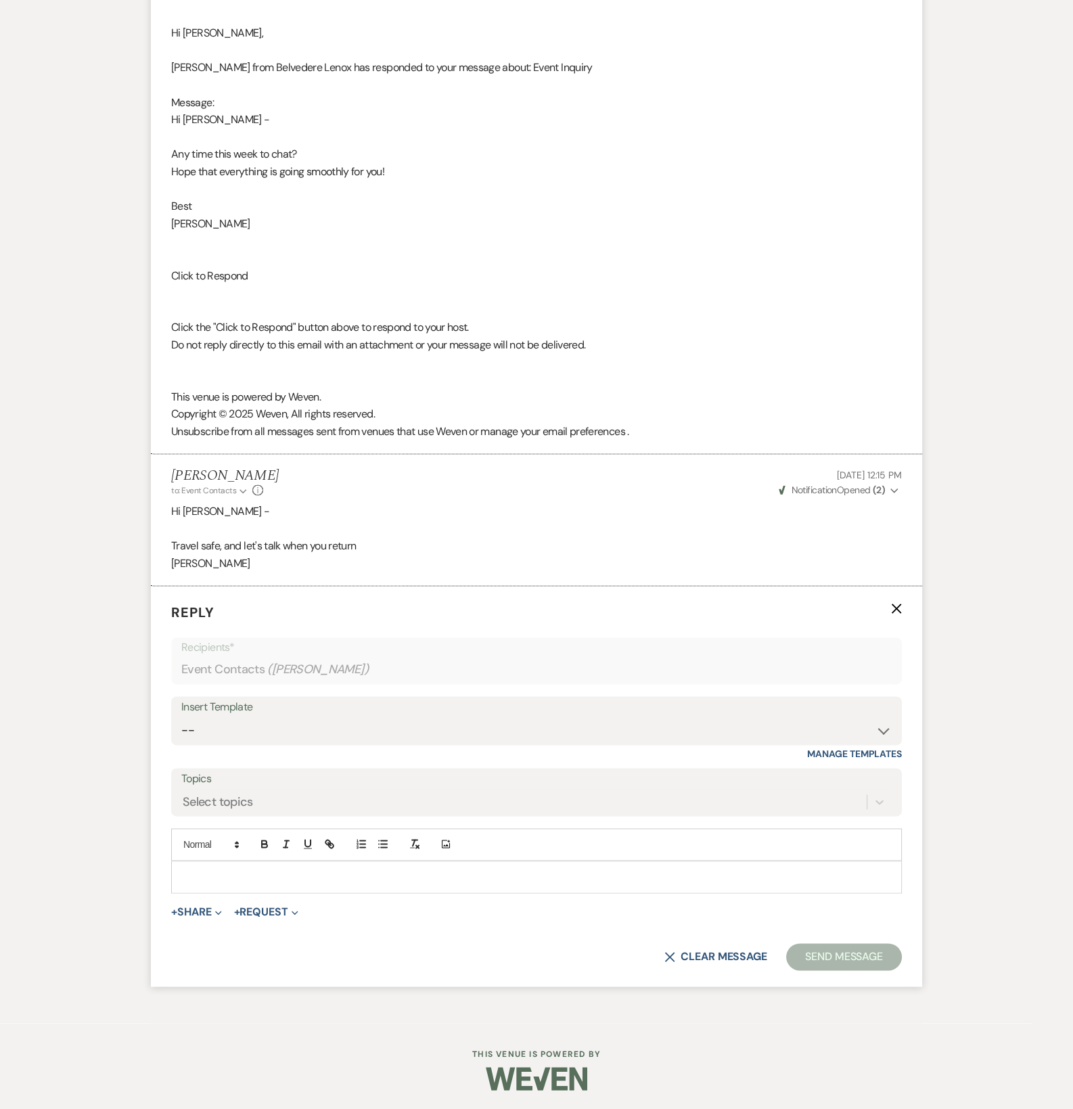
click at [227, 885] on div at bounding box center [536, 876] width 729 height 31
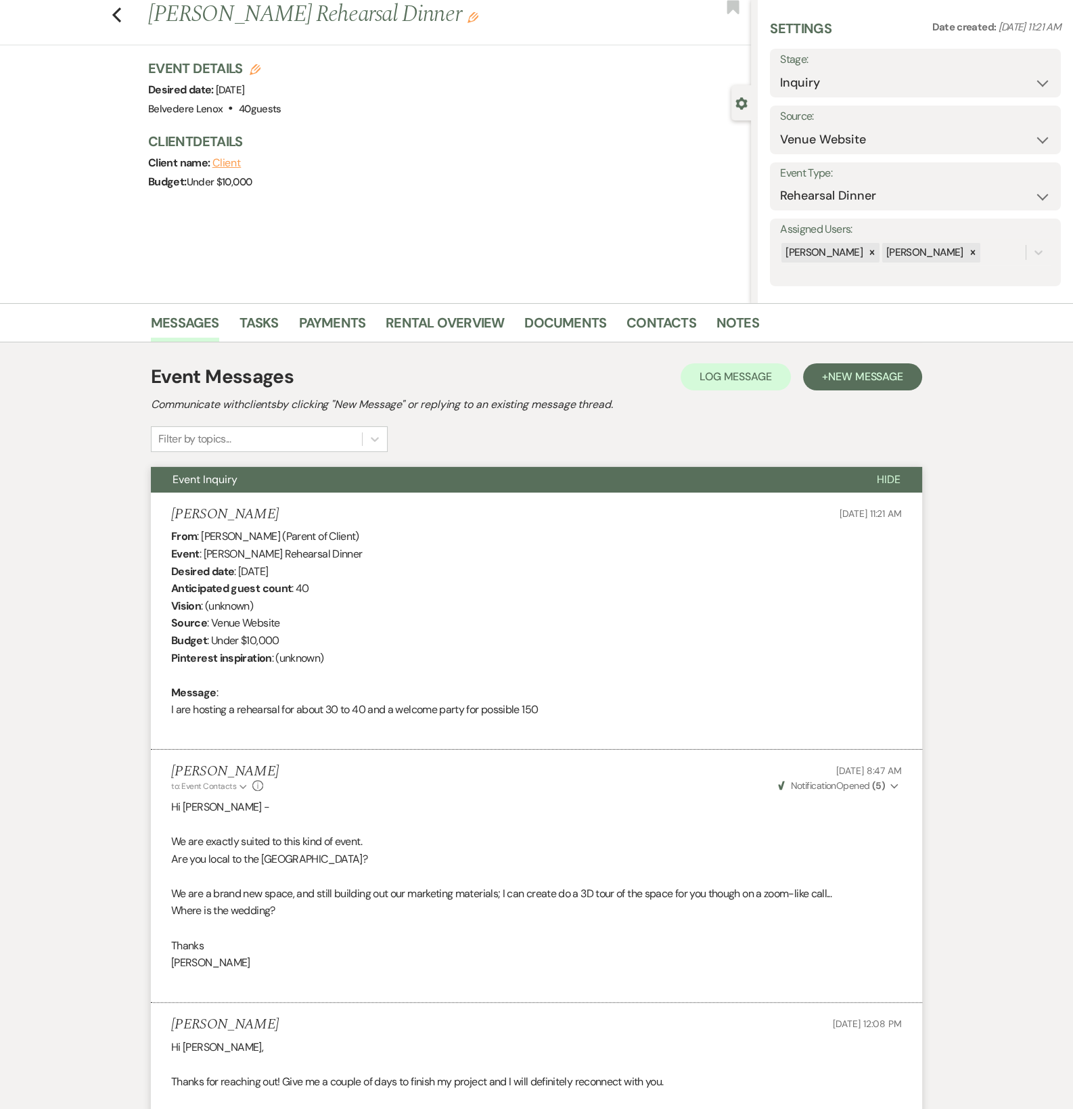
scroll to position [0, 0]
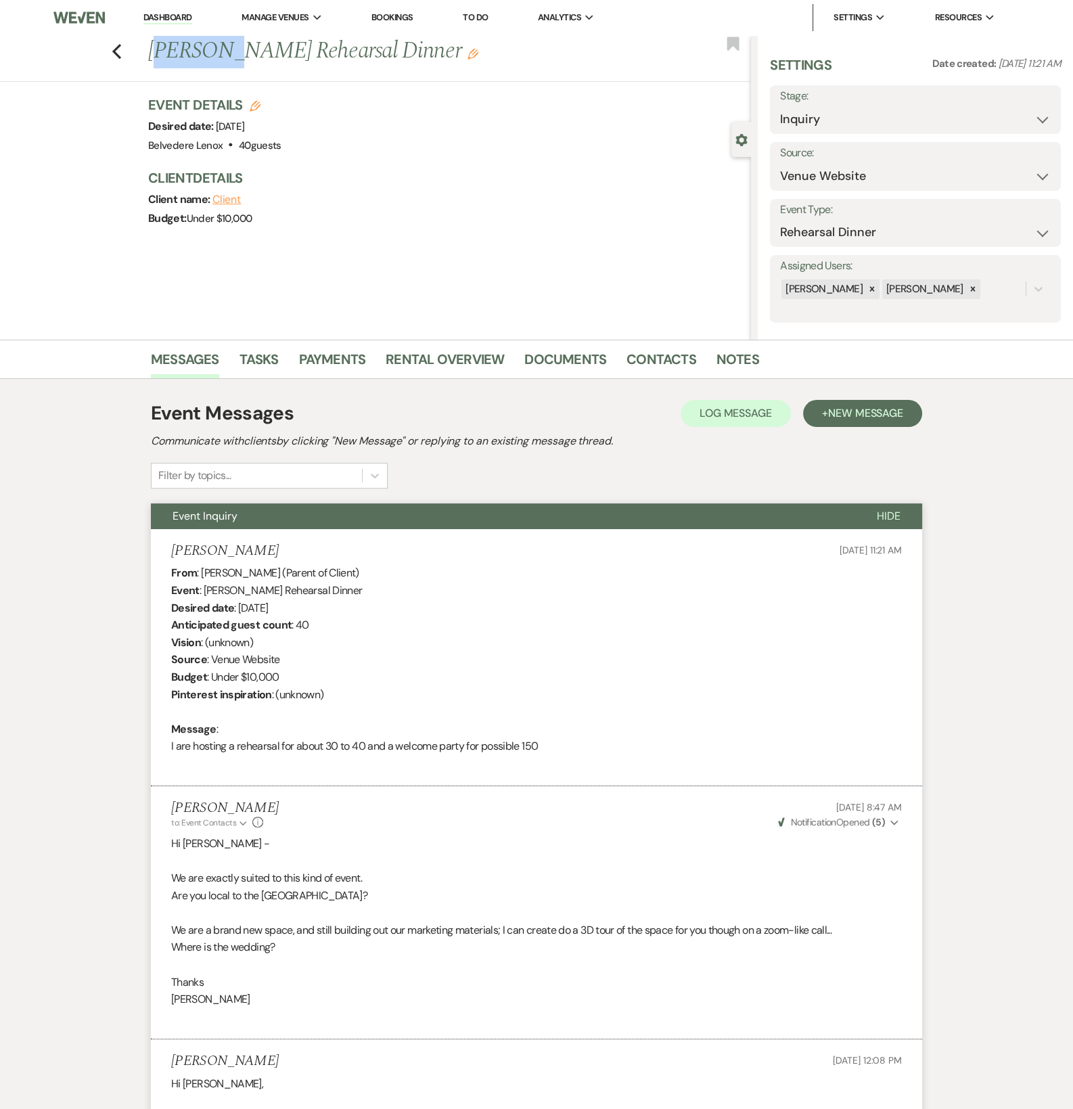
drag, startPoint x: 227, startPoint y: 53, endPoint x: 152, endPoint y: 46, distance: 75.4
click at [162, 47] on h1 "[PERSON_NAME] Rehearsal Dinner Edit" at bounding box center [386, 51] width 477 height 32
click at [152, 46] on h1 "[PERSON_NAME] Rehearsal Dinner Edit" at bounding box center [386, 51] width 477 height 32
copy h1 "[PERSON_NAME]"
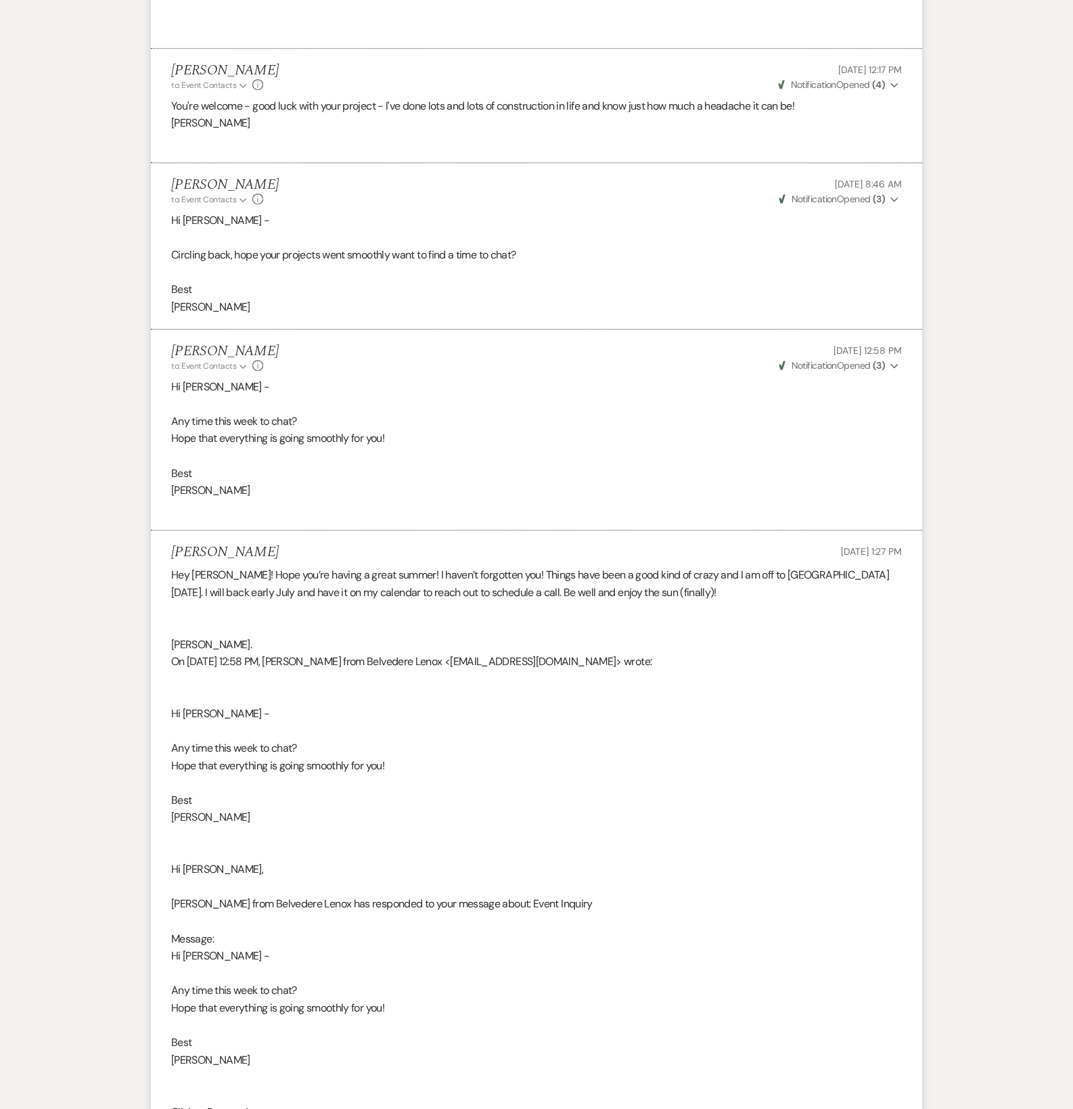
scroll to position [1963, 0]
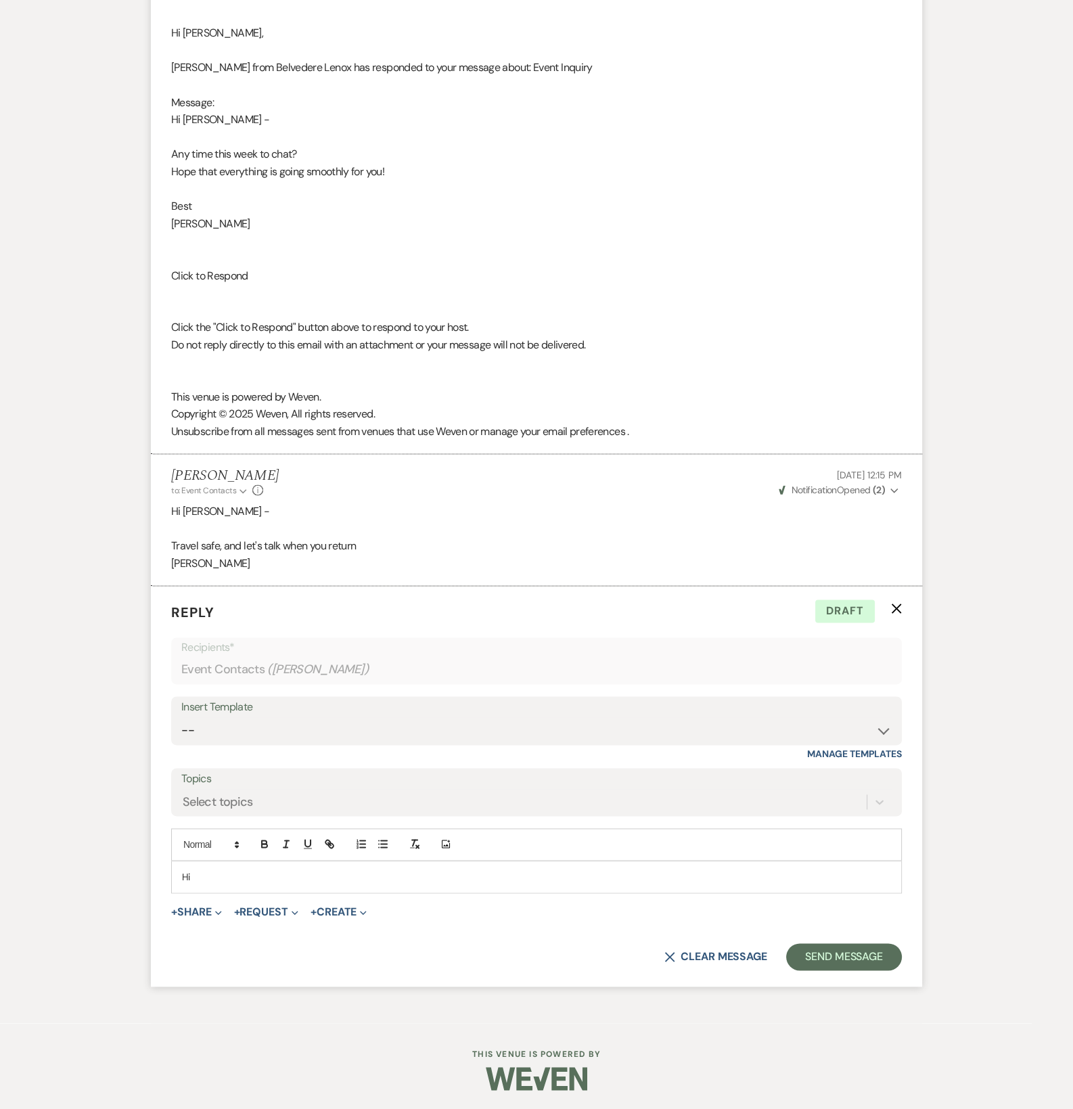
click at [205, 878] on p "Hi" at bounding box center [536, 876] width 709 height 15
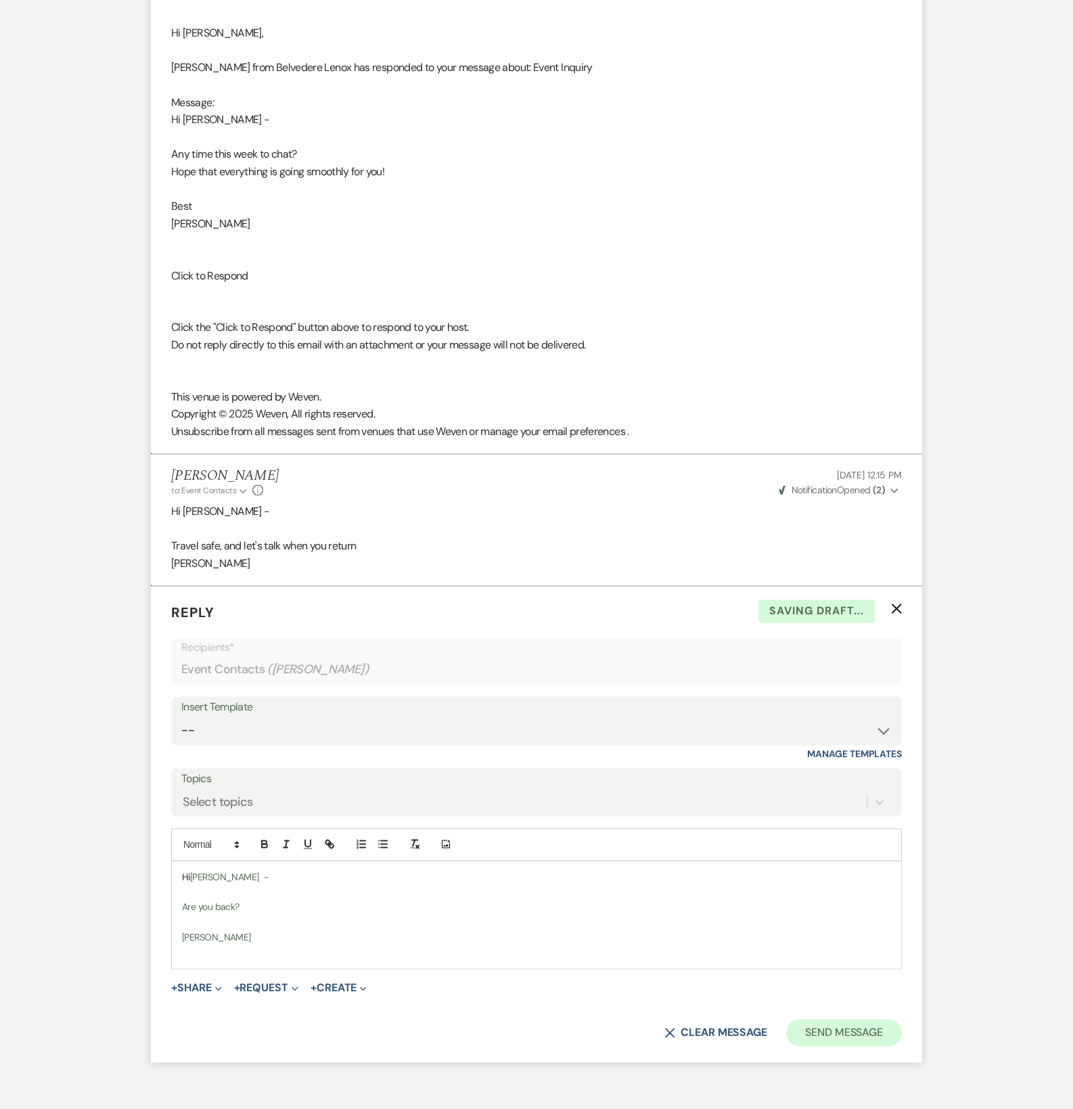
click at [860, 1044] on form "Reply X Saving draft... Recipients* Event Contacts ( [PERSON_NAME] ) Insert Tem…" at bounding box center [536, 824] width 771 height 476
click at [869, 1033] on button "Send Message" at bounding box center [844, 1032] width 116 height 27
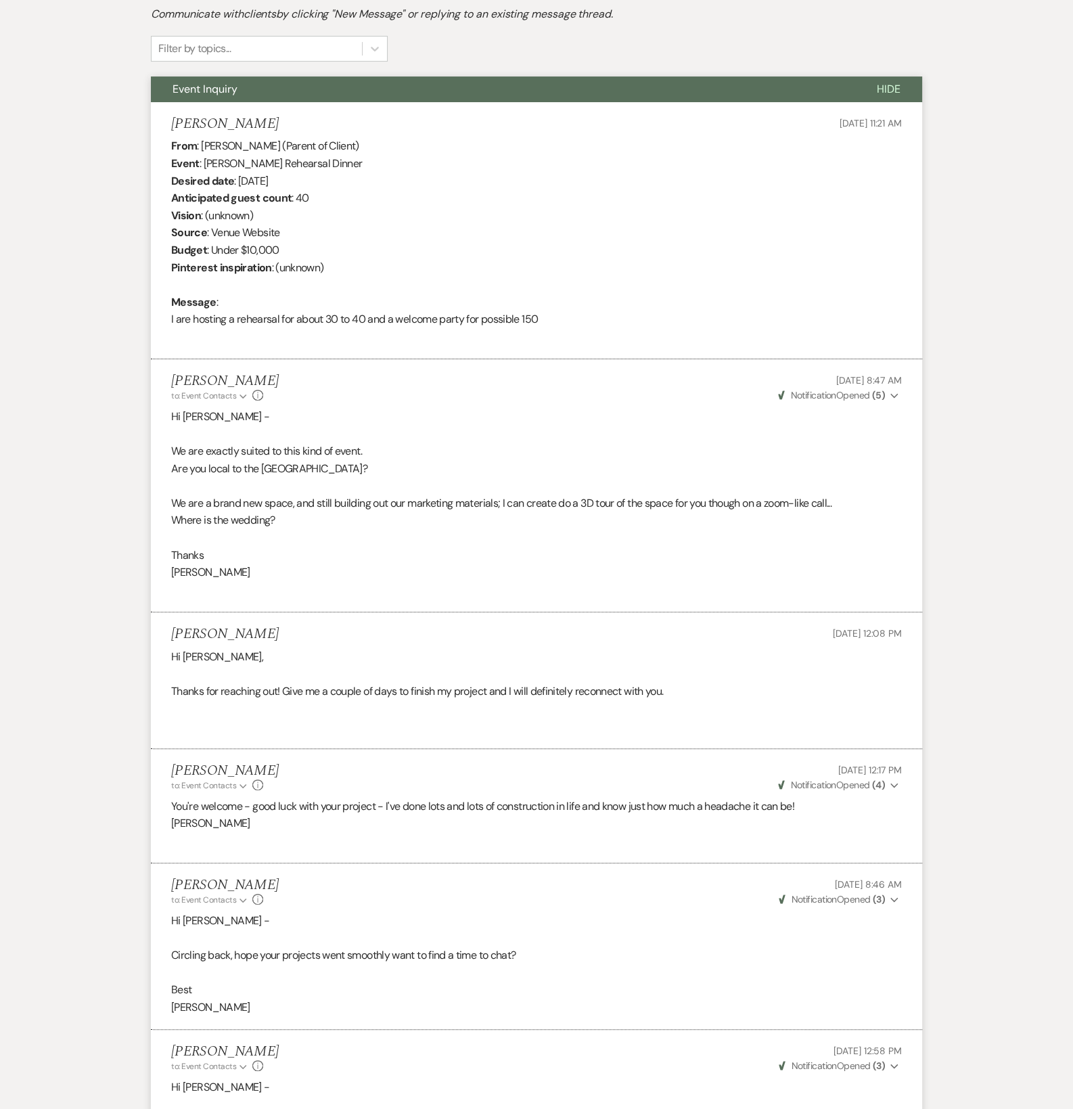
scroll to position [0, 0]
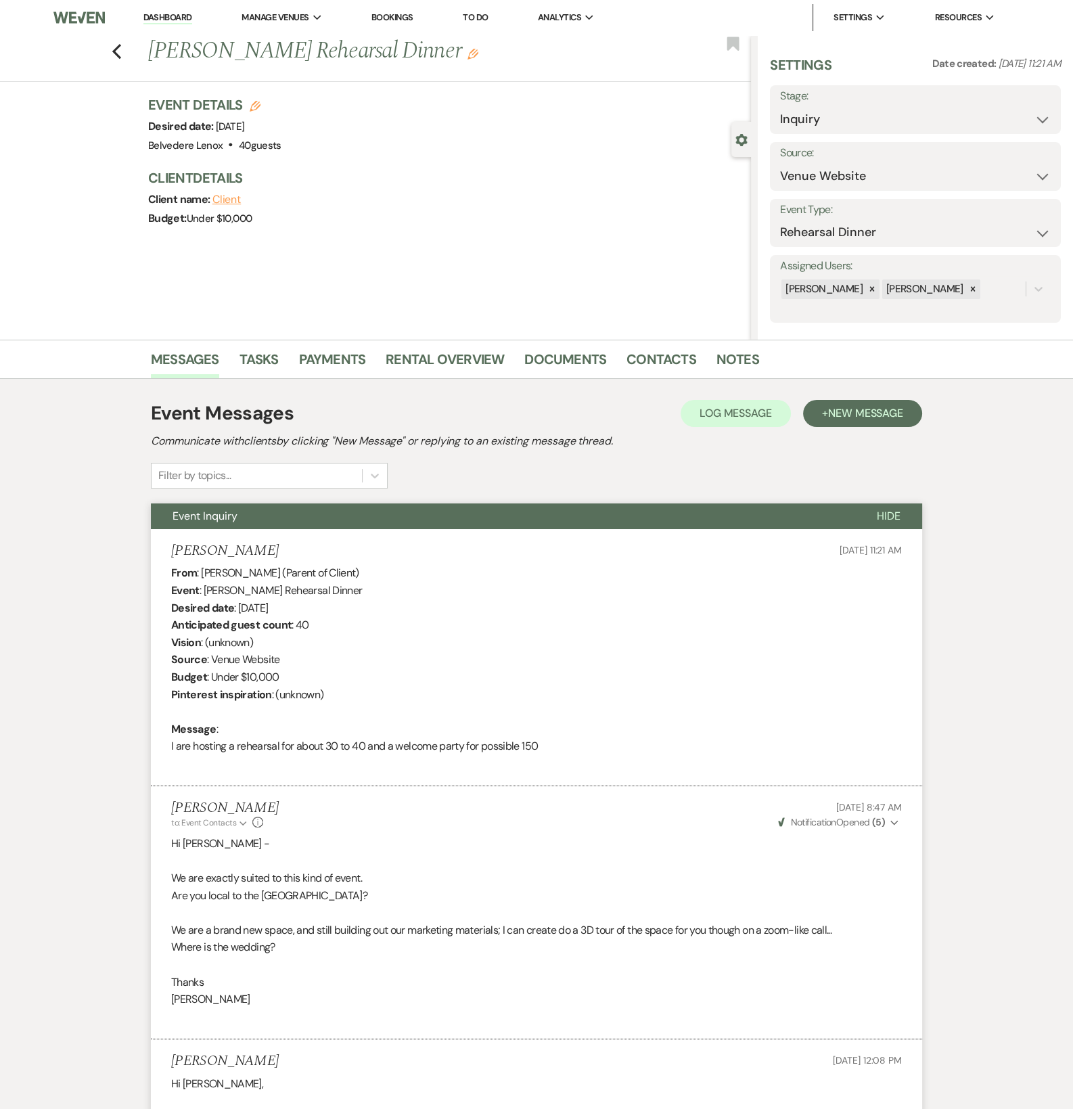
click at [129, 56] on div "Previous [PERSON_NAME] Rehearsal Dinner Edit Bookmark" at bounding box center [372, 58] width 758 height 47
click at [122, 60] on div "Previous [PERSON_NAME] Rehearsal Dinner Edit Bookmark" at bounding box center [372, 58] width 758 height 47
click at [122, 57] on icon "Previous" at bounding box center [117, 51] width 10 height 16
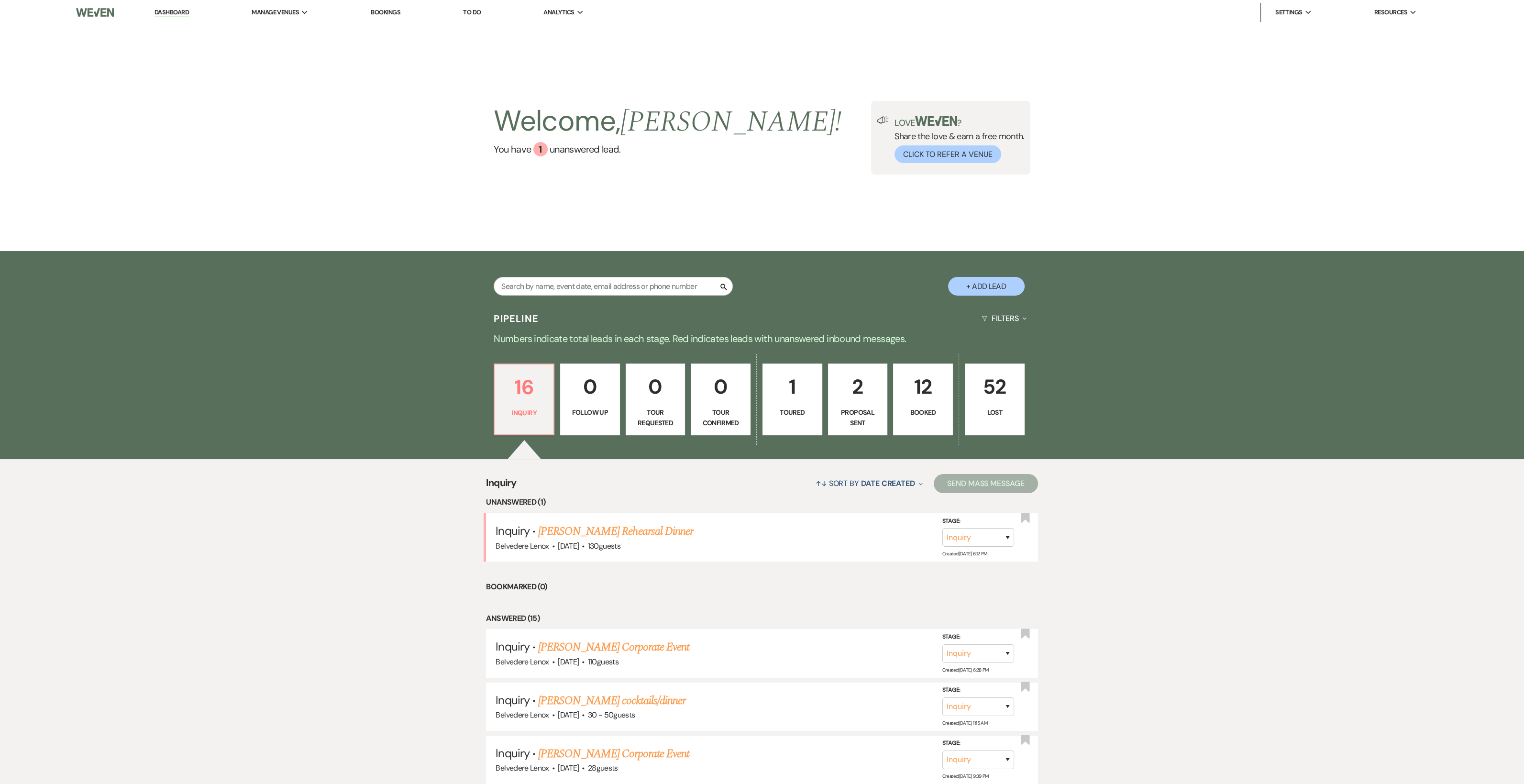
click at [765, 417] on p "Booked" at bounding box center [923, 412] width 47 height 11
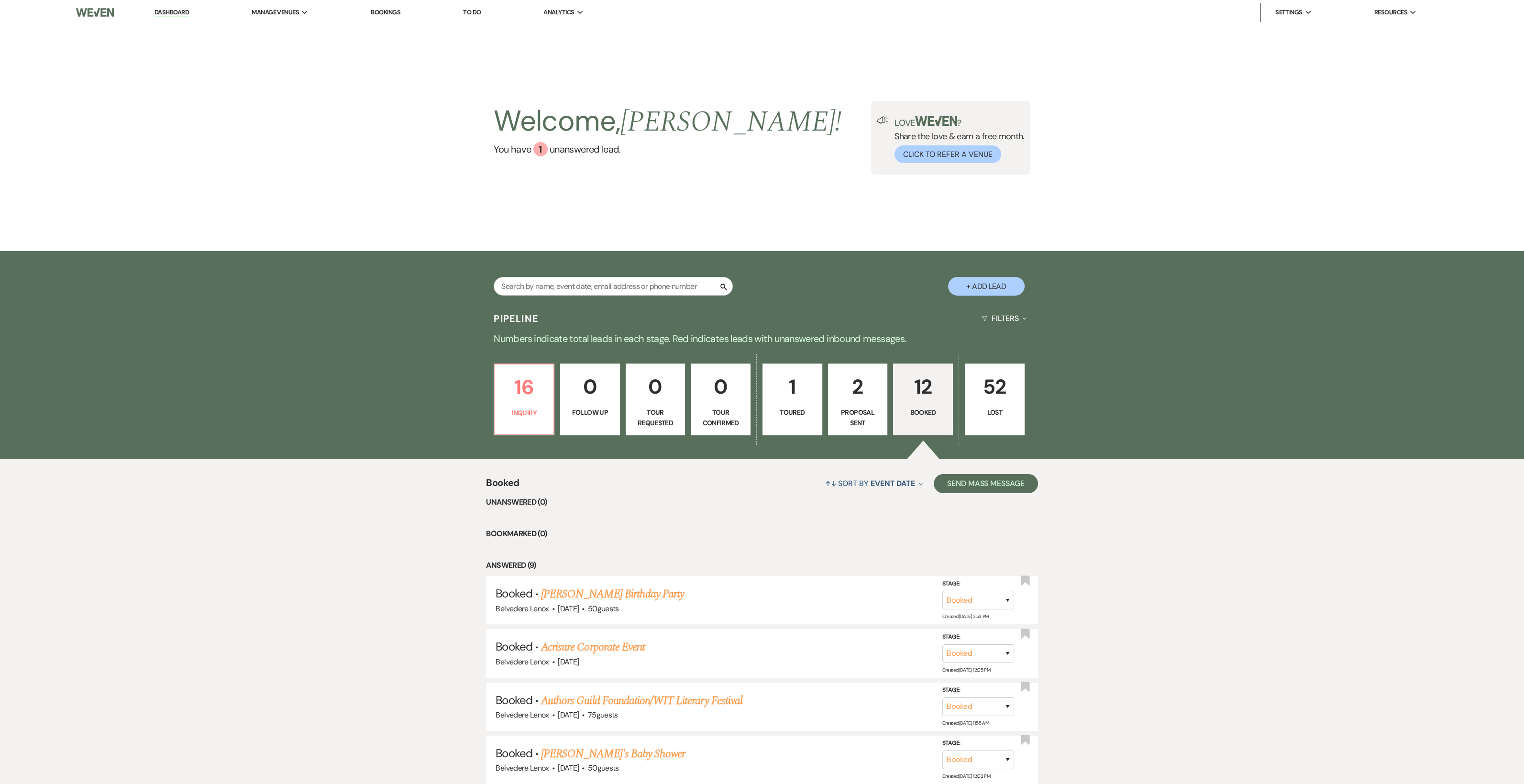
scroll to position [319, 0]
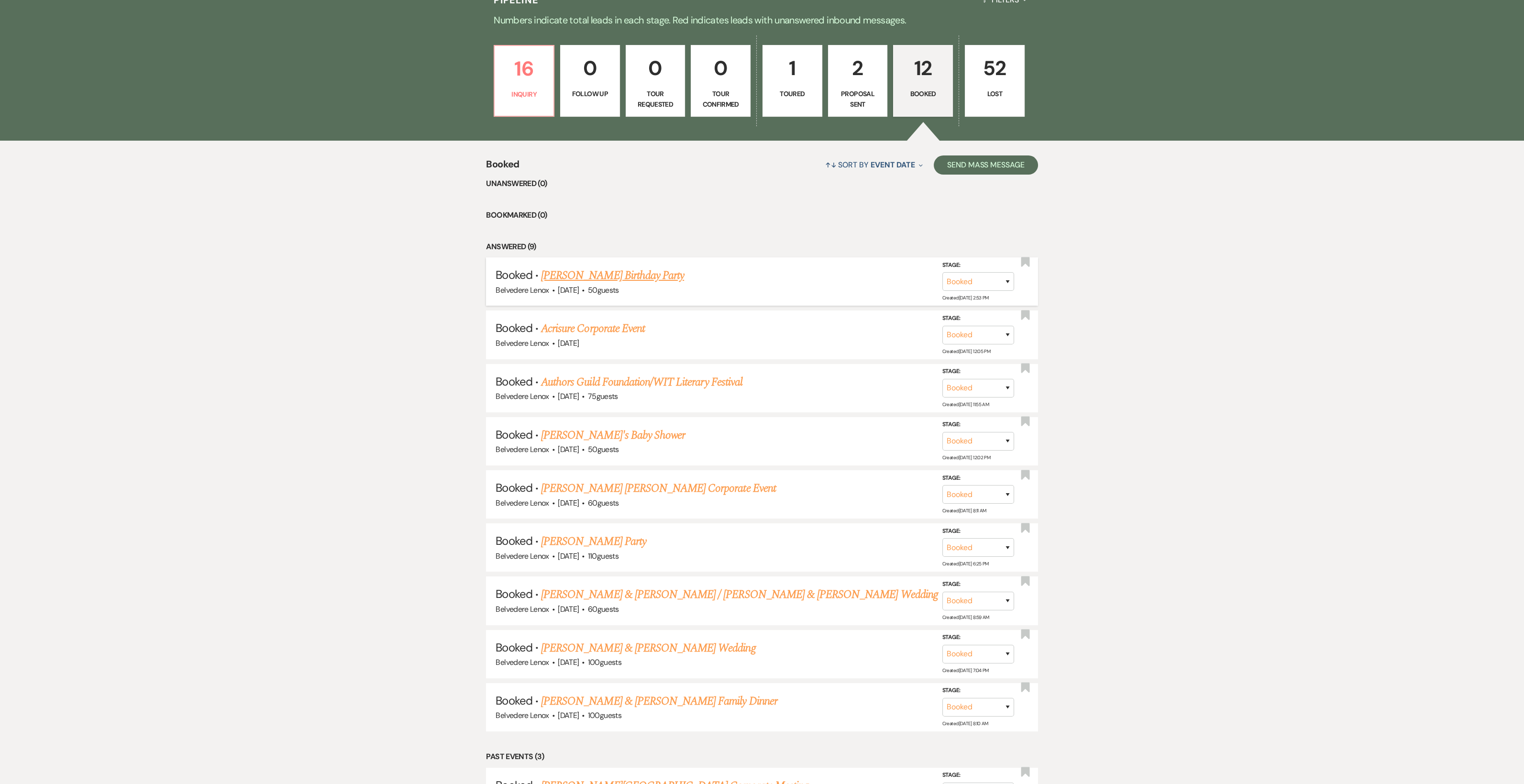
click at [605, 281] on link "[PERSON_NAME] Birthday Party" at bounding box center [612, 275] width 143 height 17
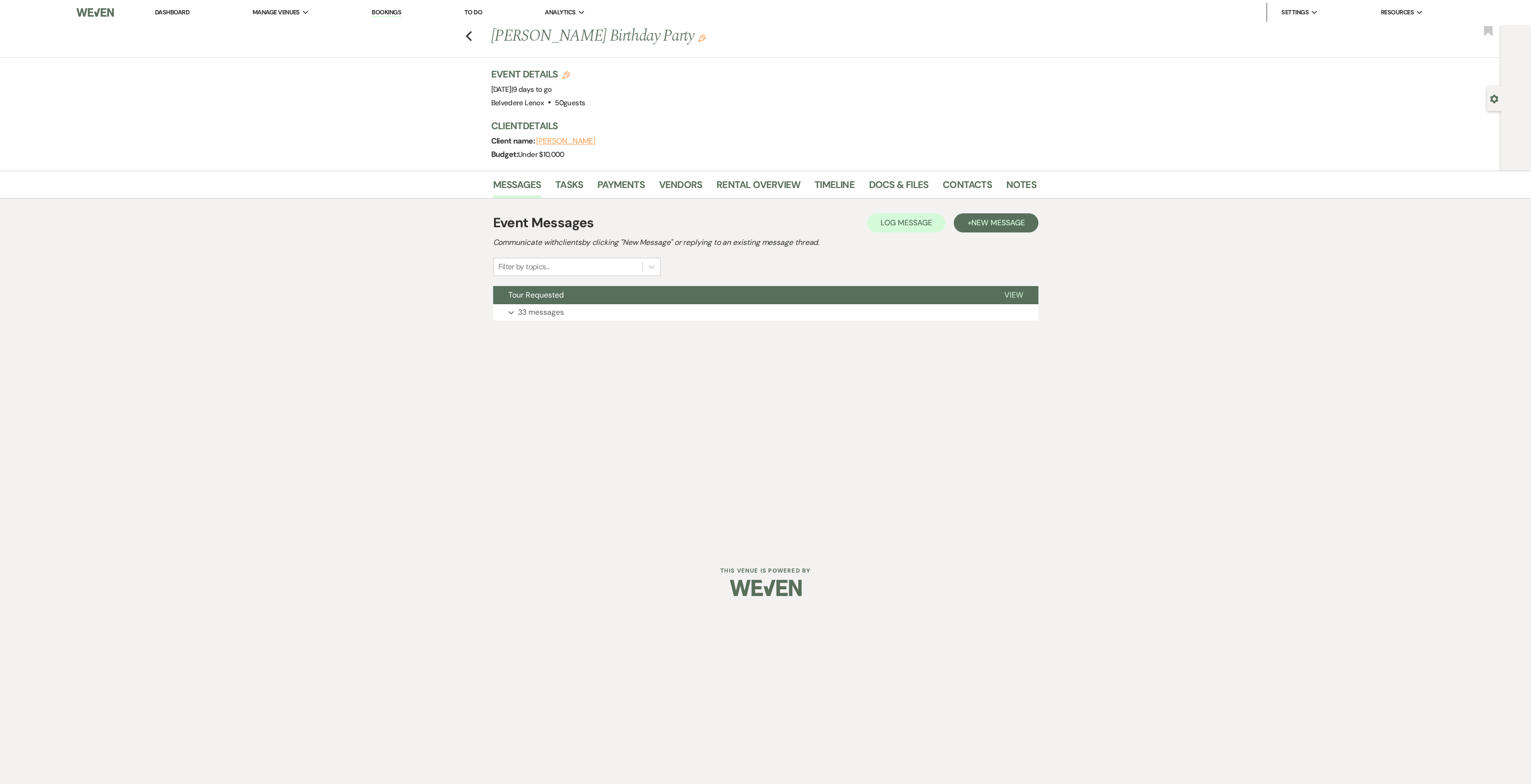
click at [765, 175] on li "Rental Overview" at bounding box center [765, 187] width 98 height 23
click at [765, 182] on link "Rental Overview" at bounding box center [758, 187] width 83 height 21
